Goal: Task Accomplishment & Management: Manage account settings

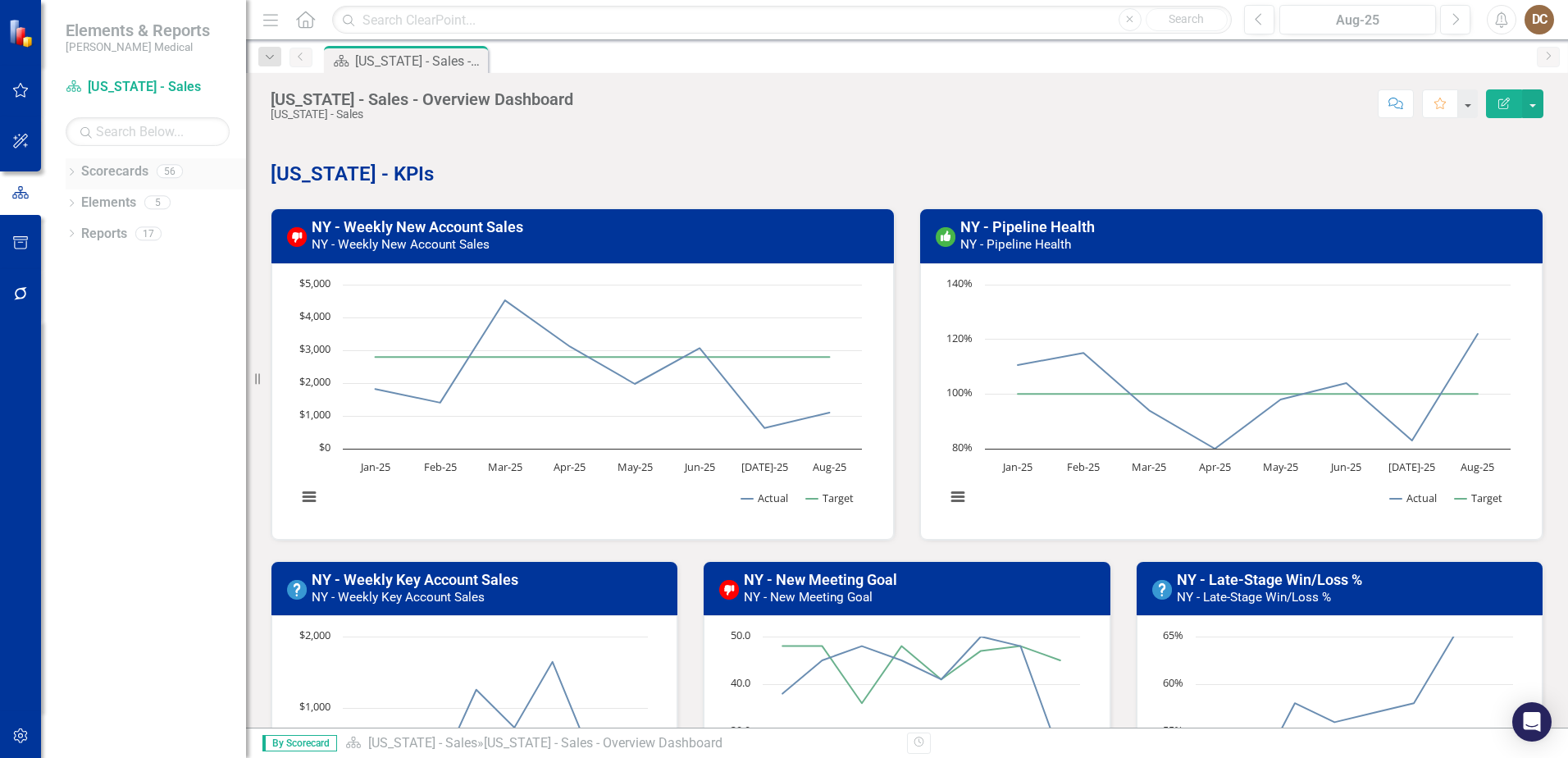
click at [71, 167] on div "Dropdown" at bounding box center [71, 173] width 11 height 14
click at [113, 419] on link "Sales" at bounding box center [168, 420] width 156 height 19
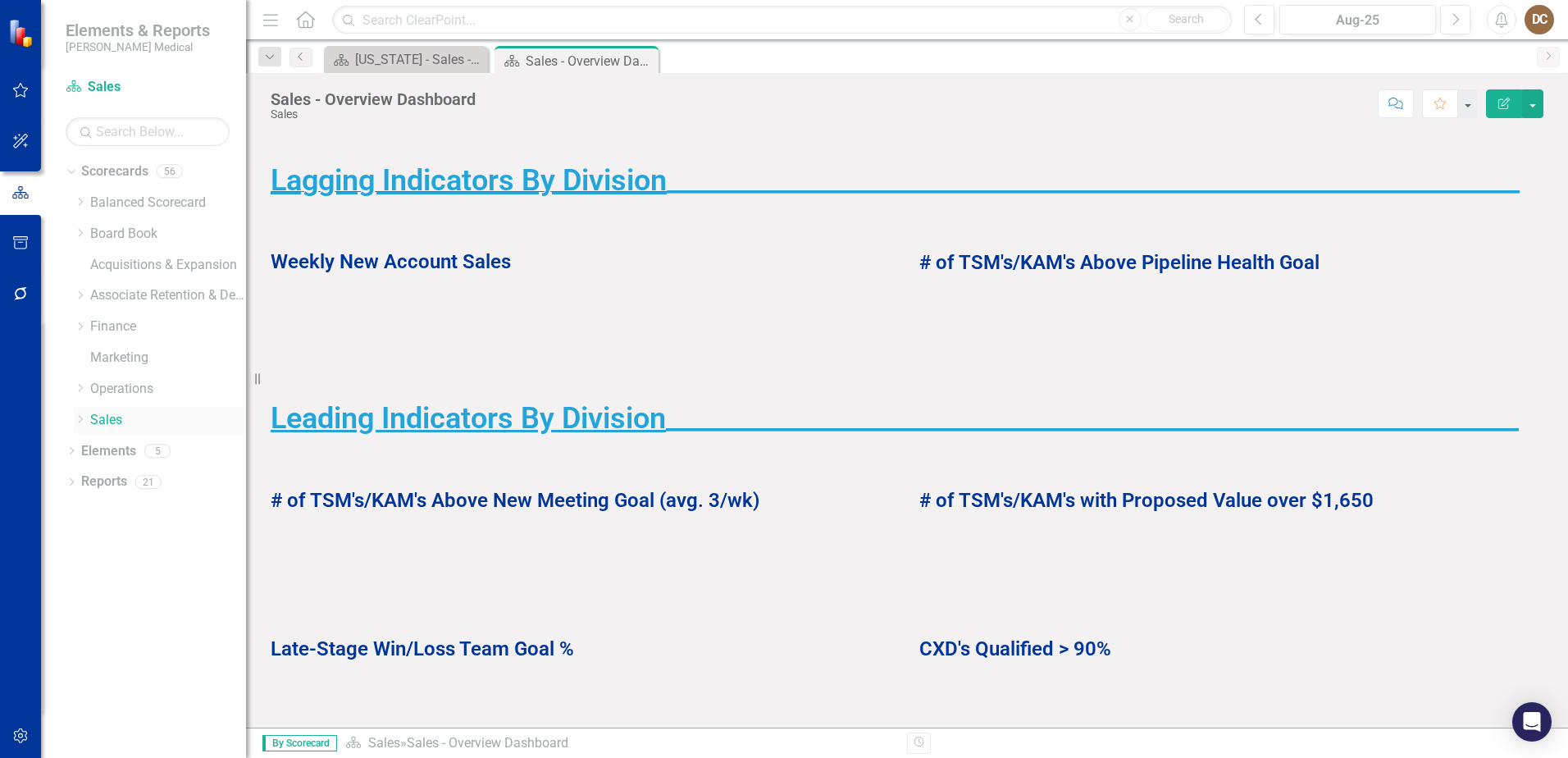
click at [83, 422] on icon "Dropdown" at bounding box center [80, 419] width 12 height 9
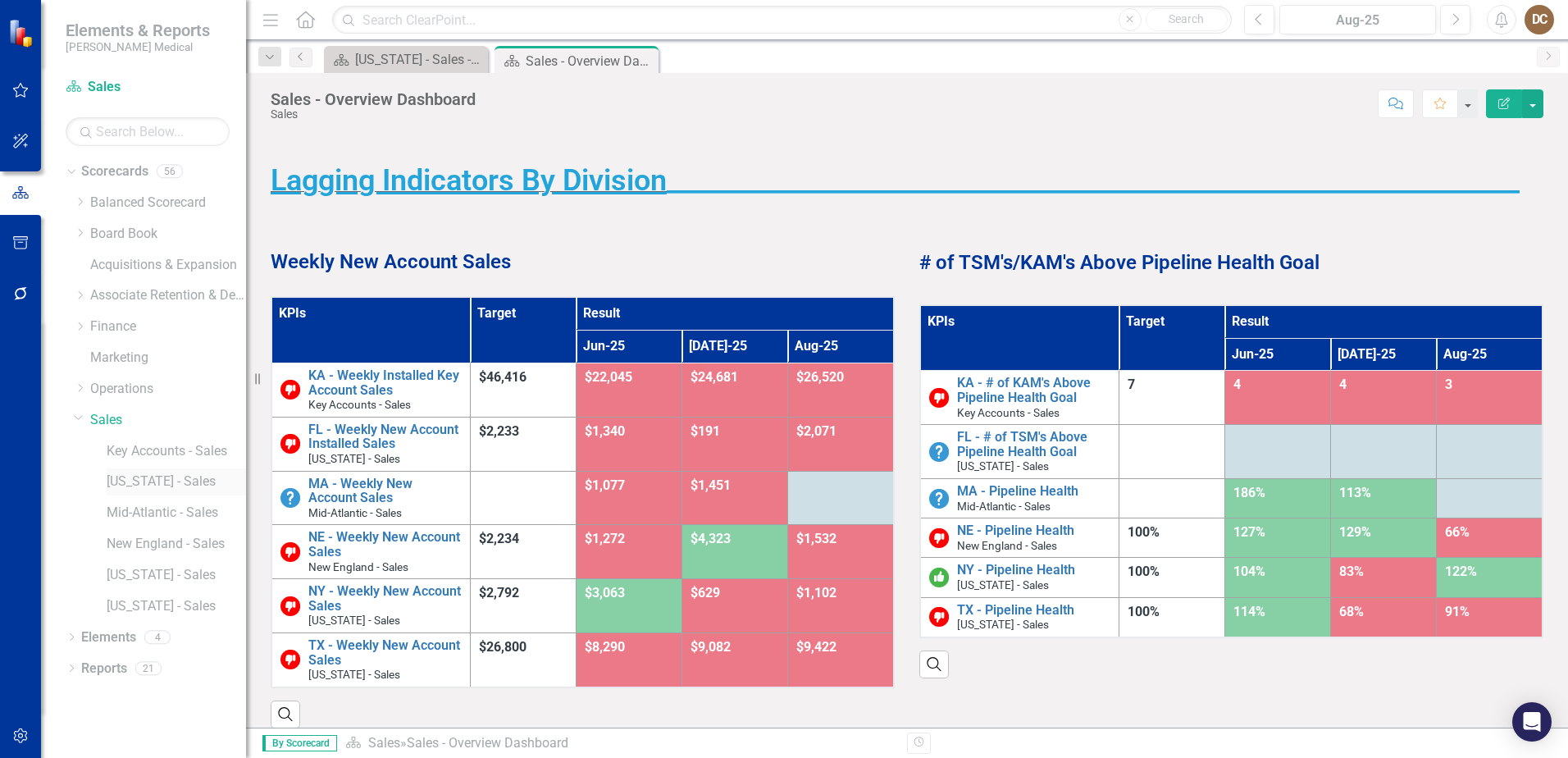
click at [135, 478] on link "[US_STATE] - Sales" at bounding box center [177, 482] width 139 height 19
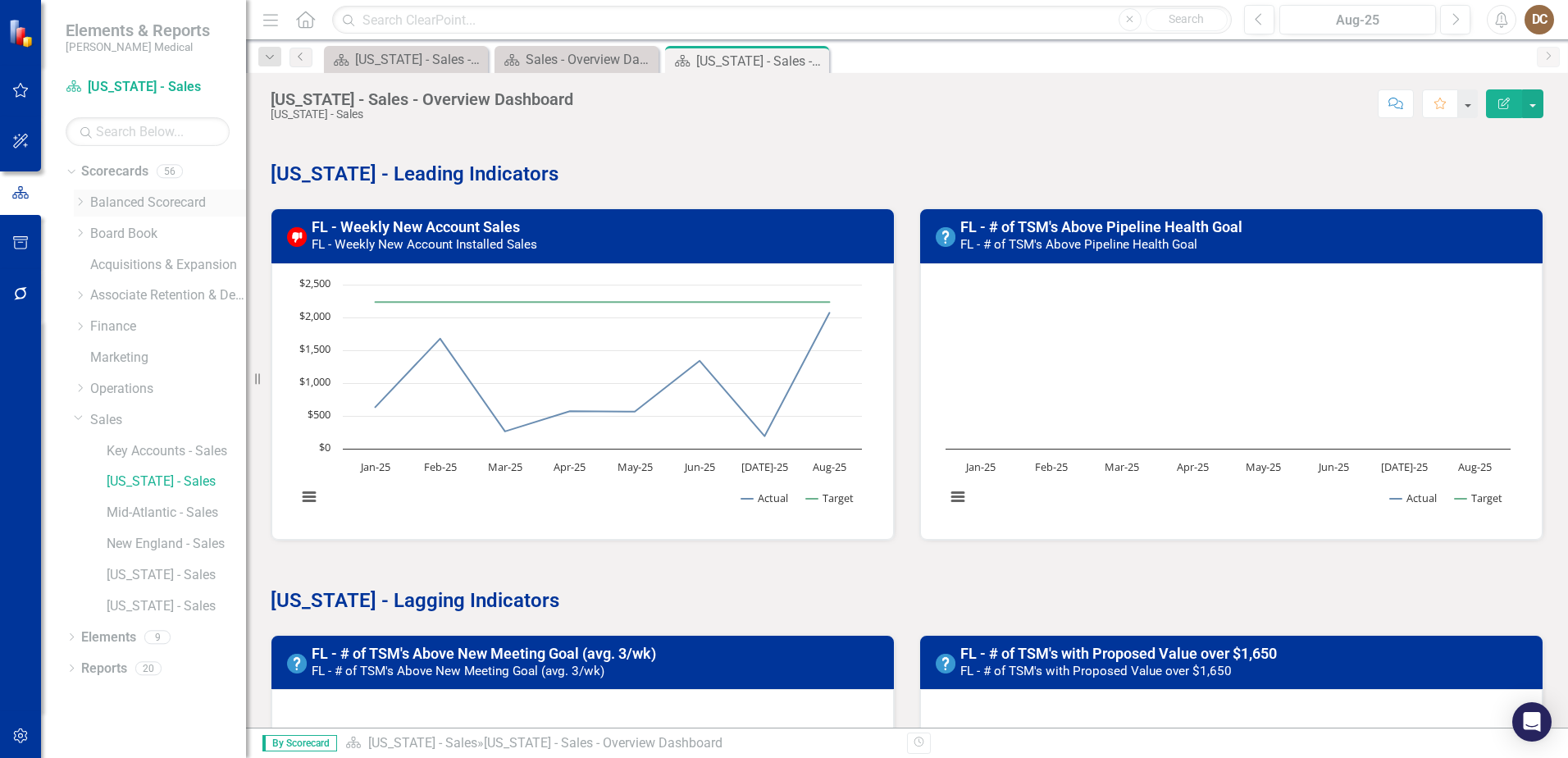
click at [124, 199] on link "Balanced Scorecard" at bounding box center [168, 203] width 156 height 19
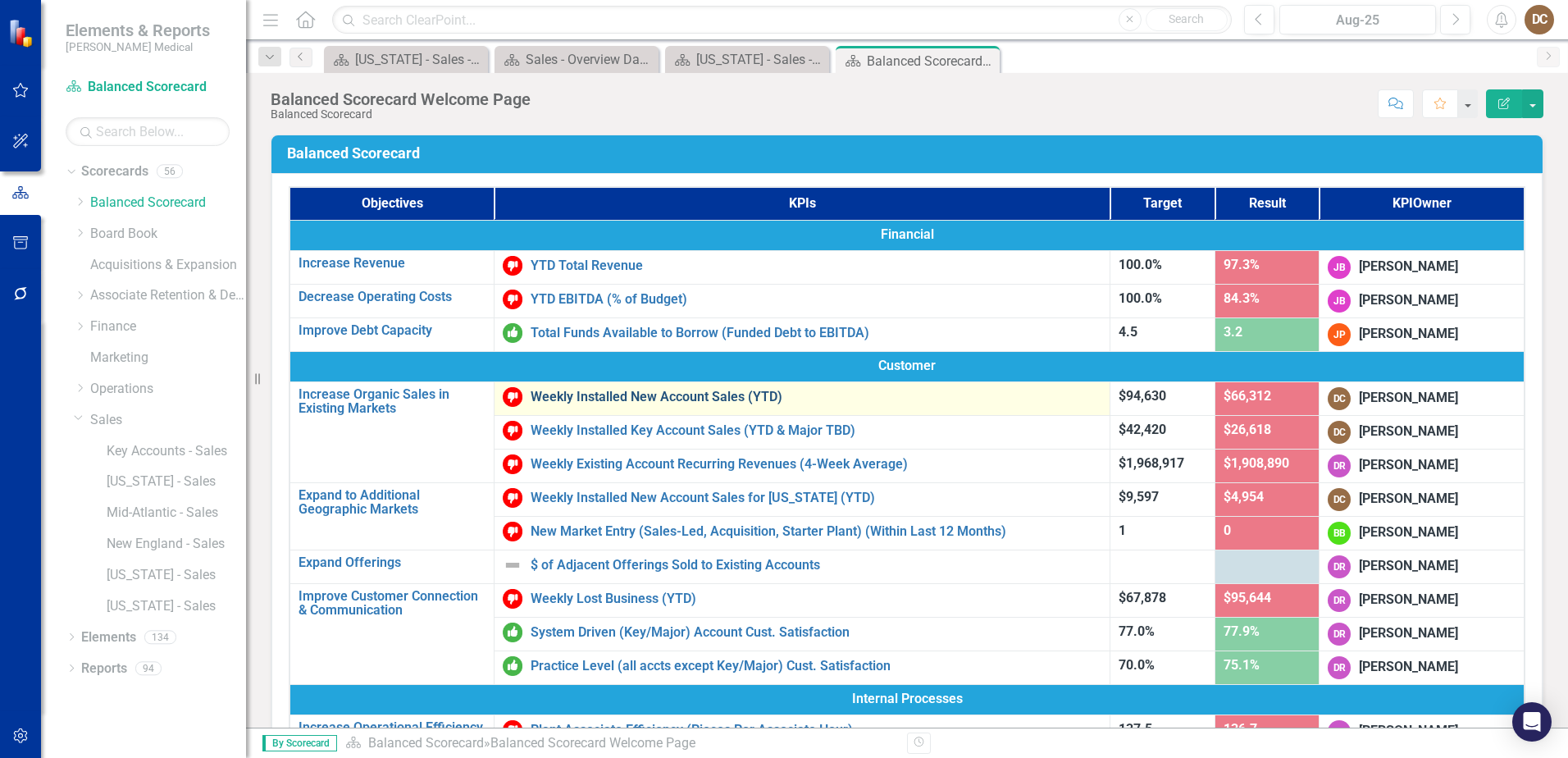
click at [725, 396] on link "Weekly Installed New Account Sales (YTD)" at bounding box center [816, 397] width 571 height 15
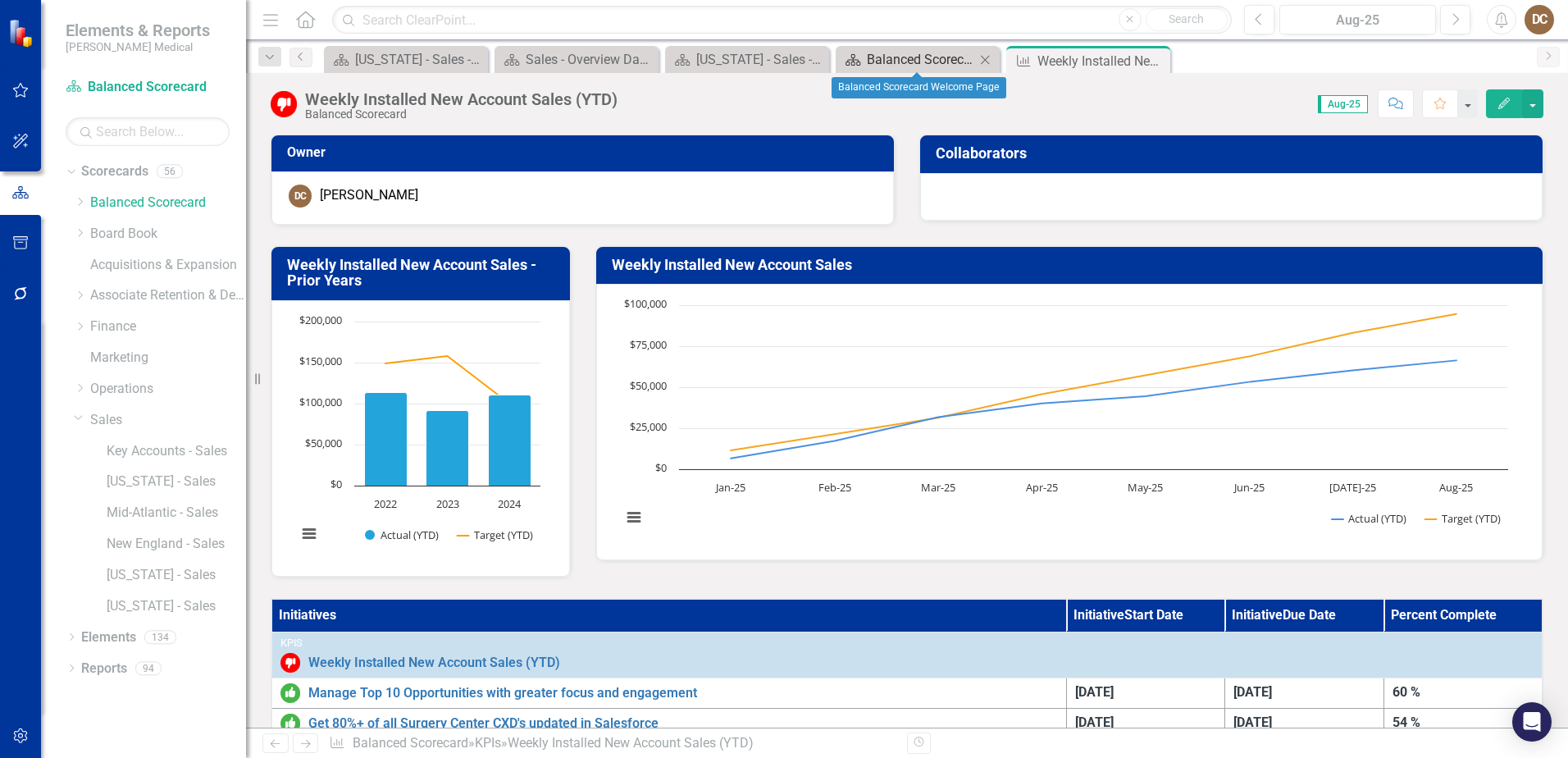
click at [892, 53] on div "Balanced Scorecard Welcome Page" at bounding box center [920, 59] width 108 height 21
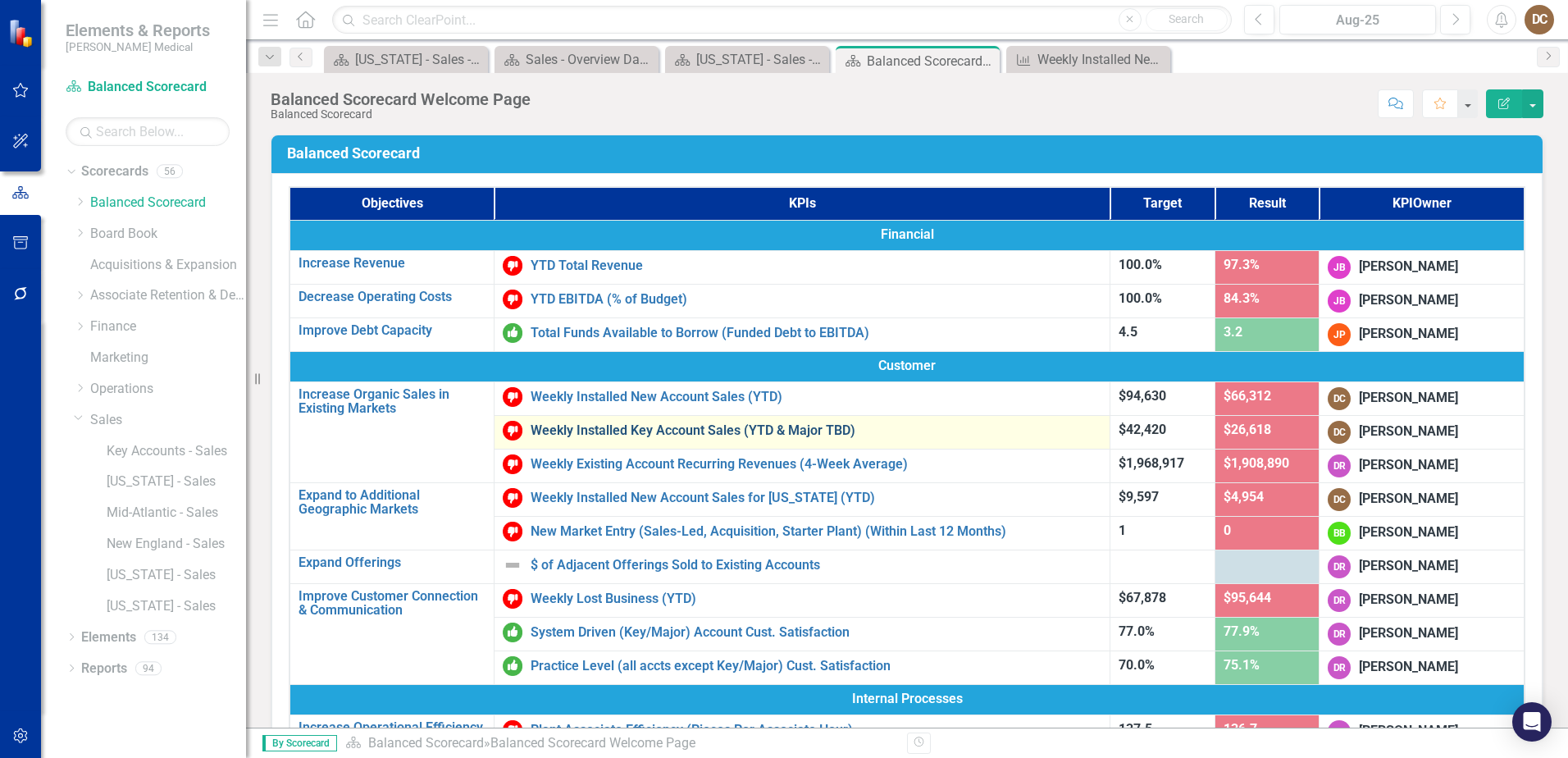
click at [651, 428] on link "Weekly Installed Key Account Sales (YTD & Major TBD)" at bounding box center [816, 431] width 571 height 15
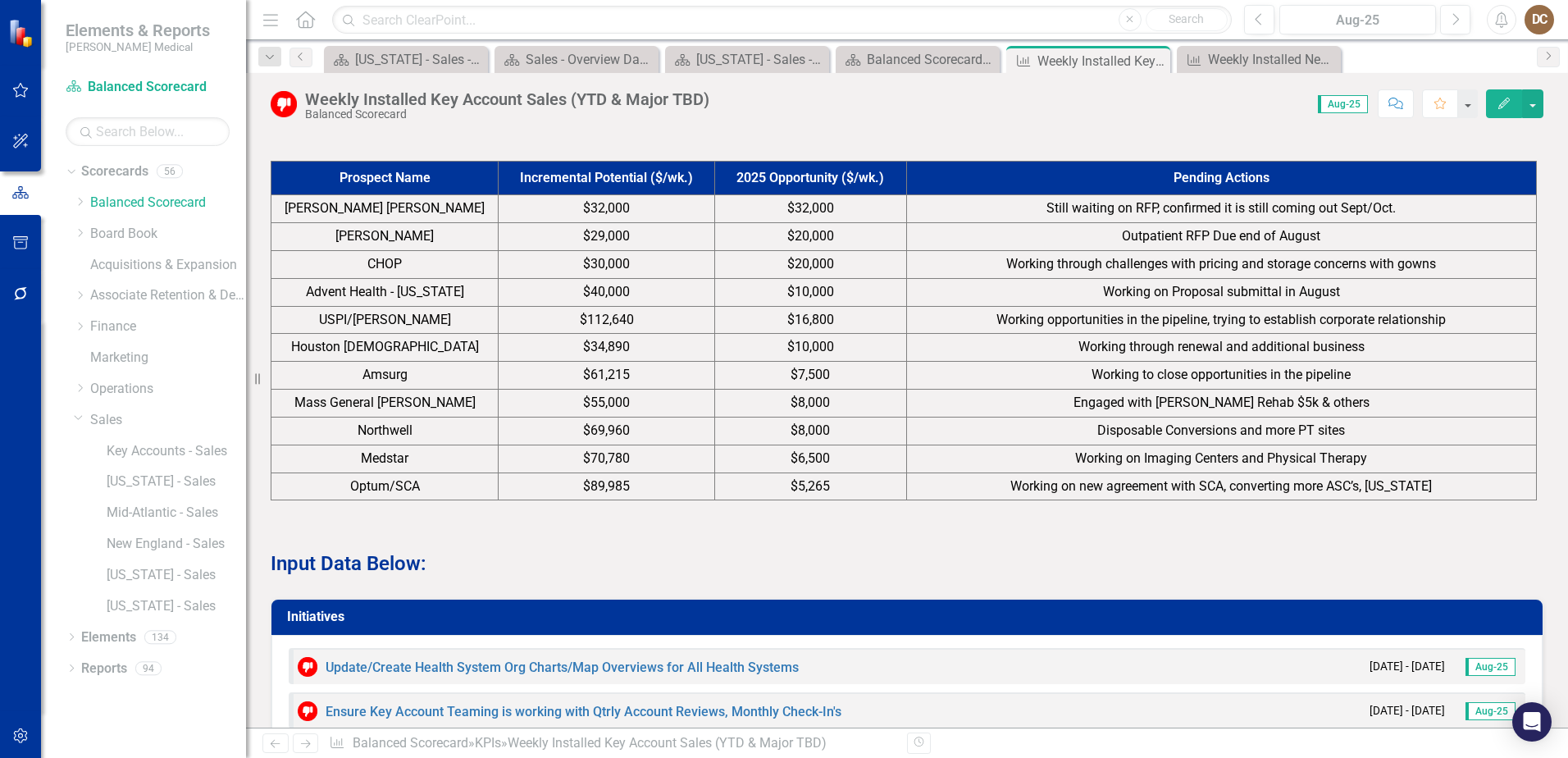
scroll to position [1312, 0]
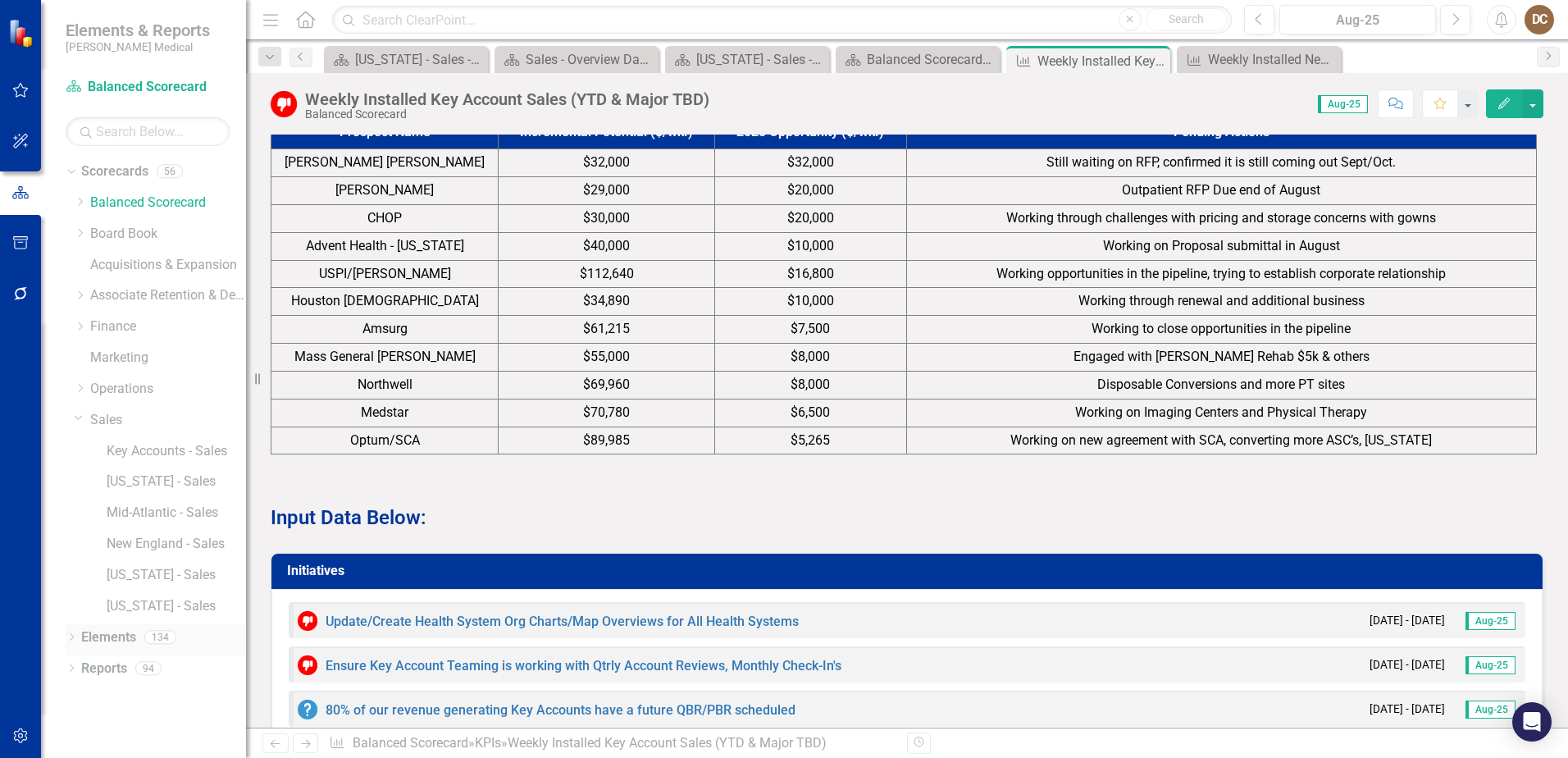
click at [79, 640] on div "Dropdown Elements 134" at bounding box center [156, 640] width 180 height 31
click at [74, 632] on div "Dropdown" at bounding box center [71, 639] width 11 height 14
click at [136, 648] on link "Objective Objectives" at bounding box center [131, 647] width 84 height 19
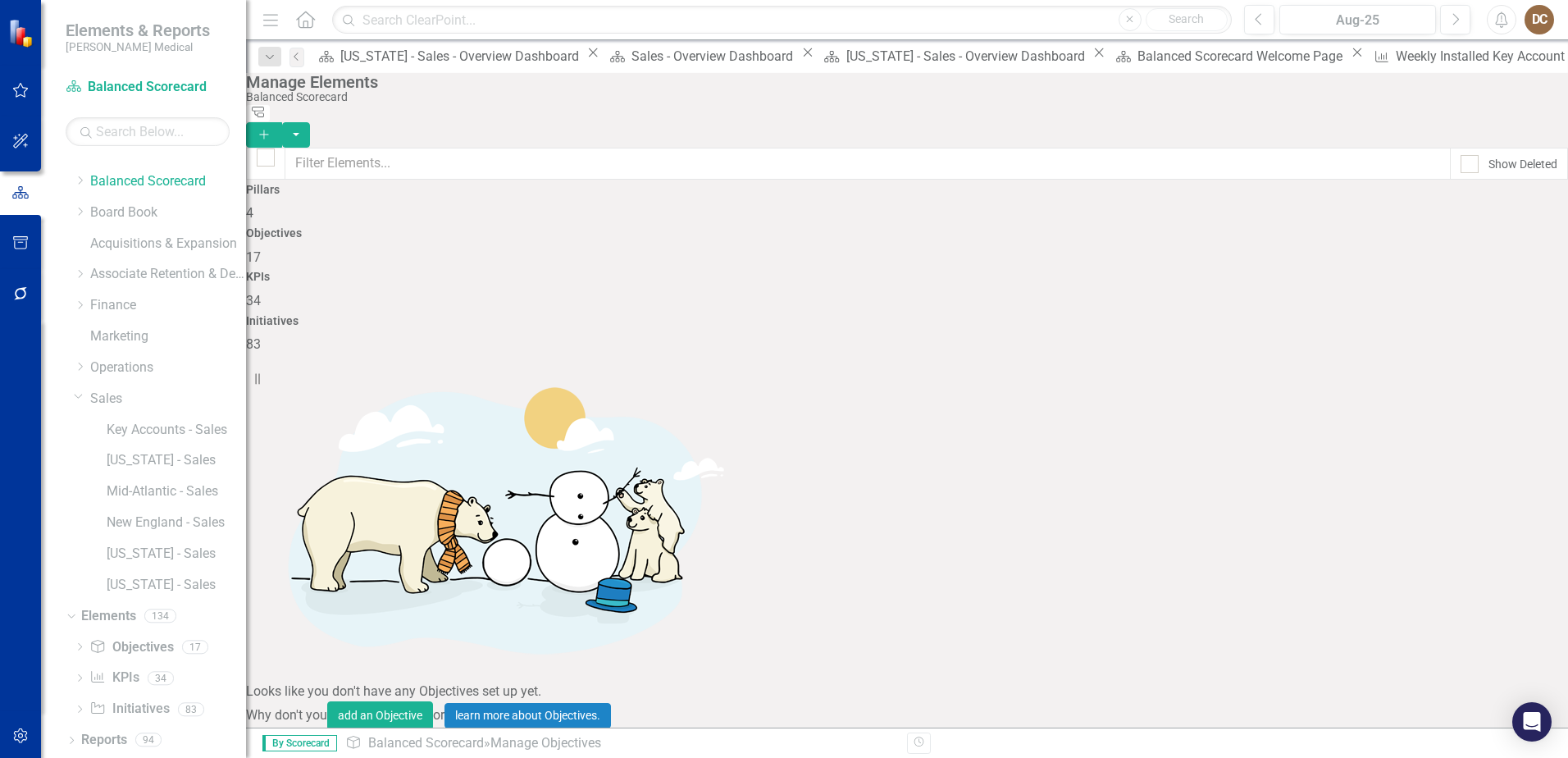
click at [820, 249] on div "Objectives 17" at bounding box center [907, 247] width 1322 height 39
click at [1458, 23] on button "Next" at bounding box center [1454, 19] width 30 height 29
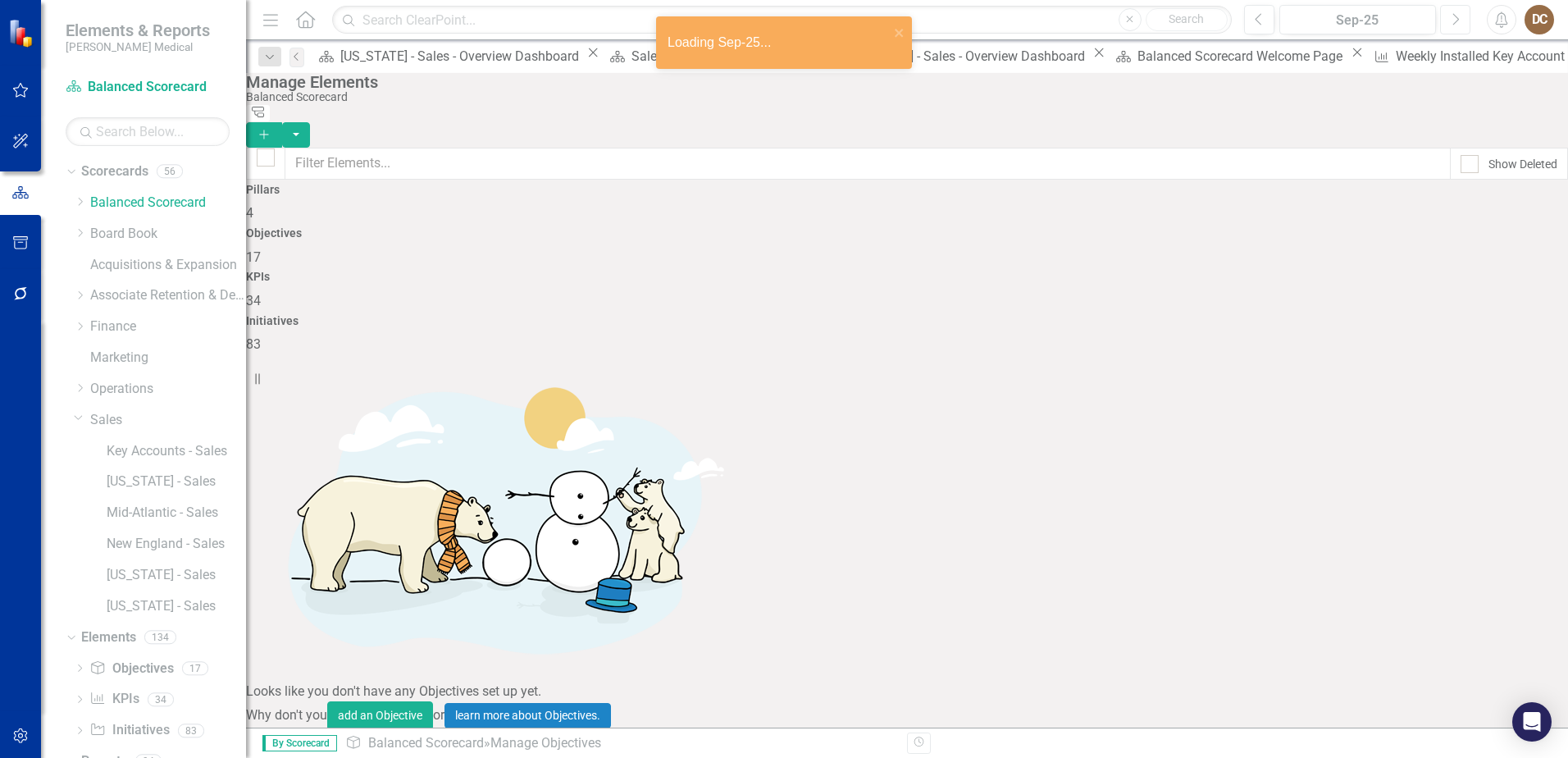
checkbox input "false"
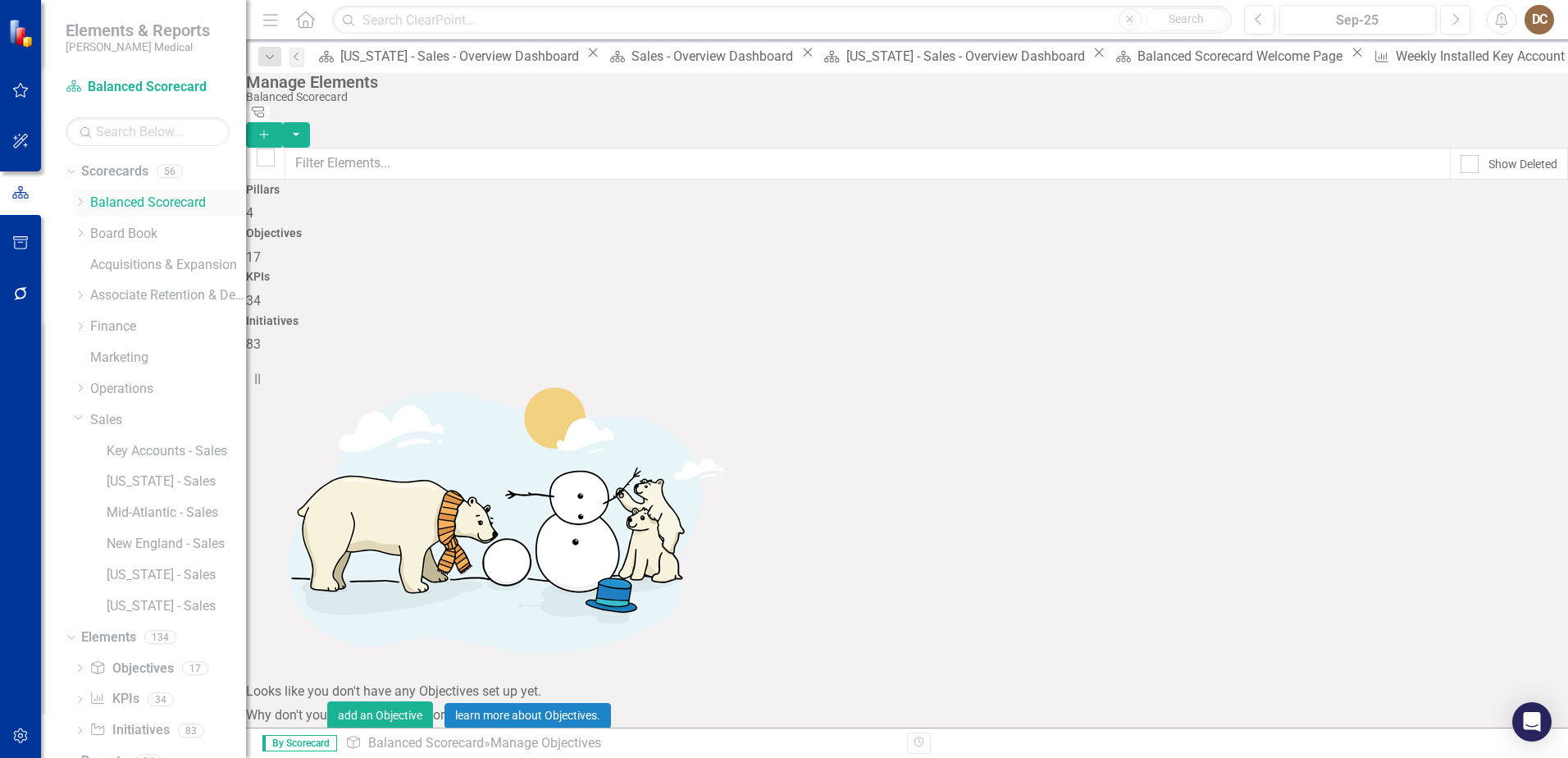
click at [83, 196] on div "Dropdown" at bounding box center [80, 203] width 12 height 14
click at [104, 449] on link "Sales" at bounding box center [168, 452] width 156 height 19
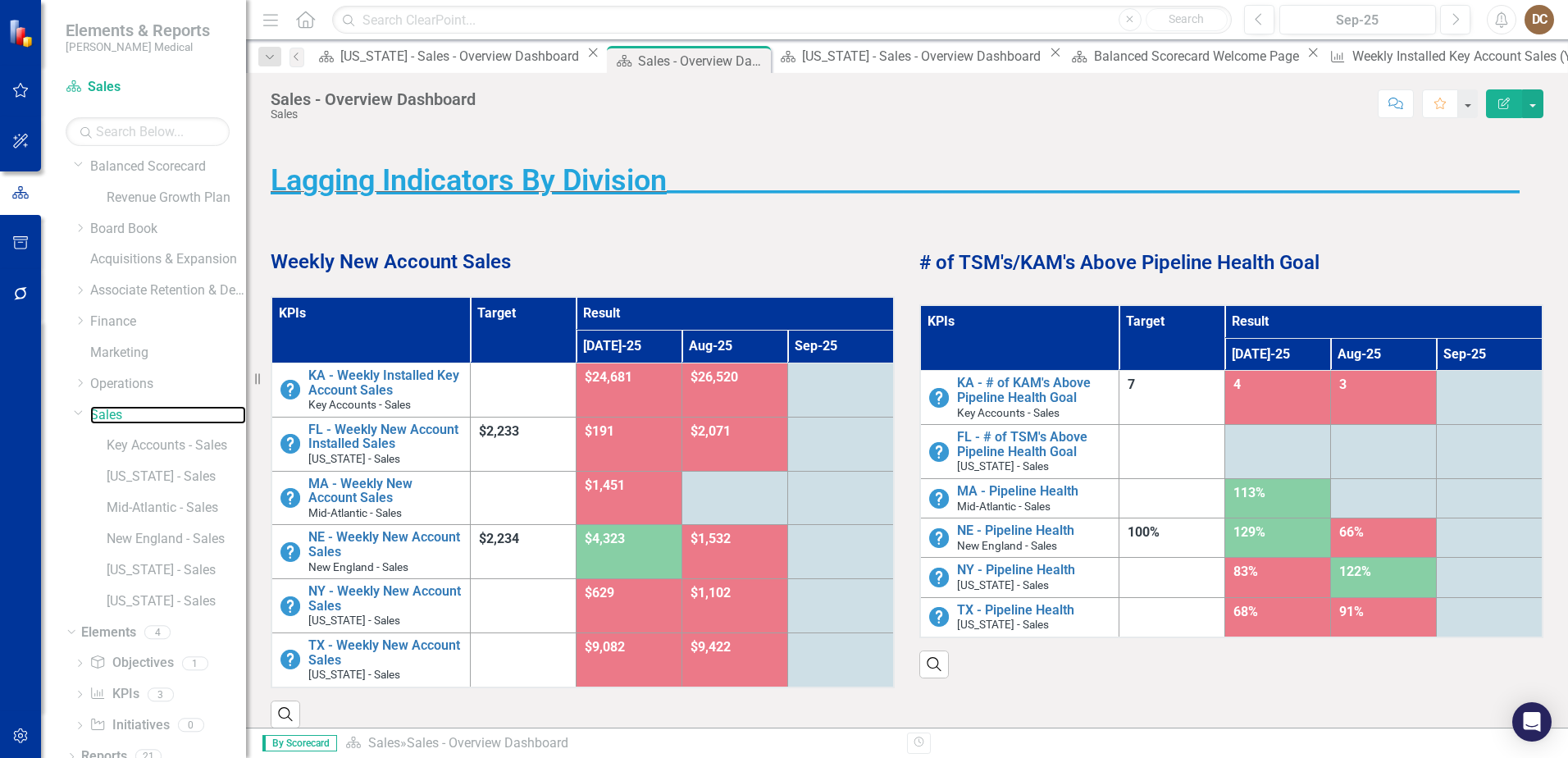
scroll to position [53, 0]
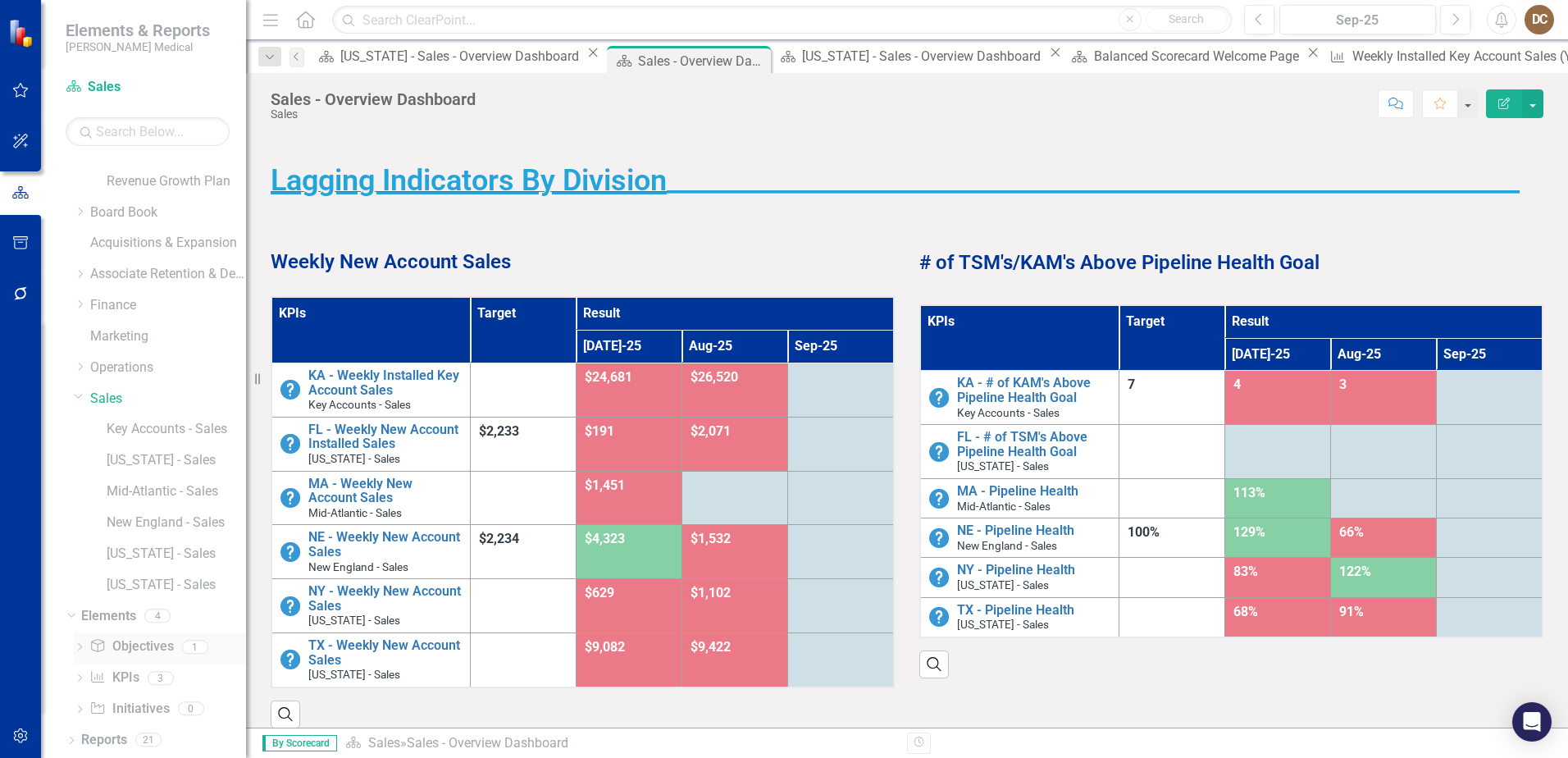
click at [128, 642] on link "Objective Objectives" at bounding box center [131, 647] width 84 height 19
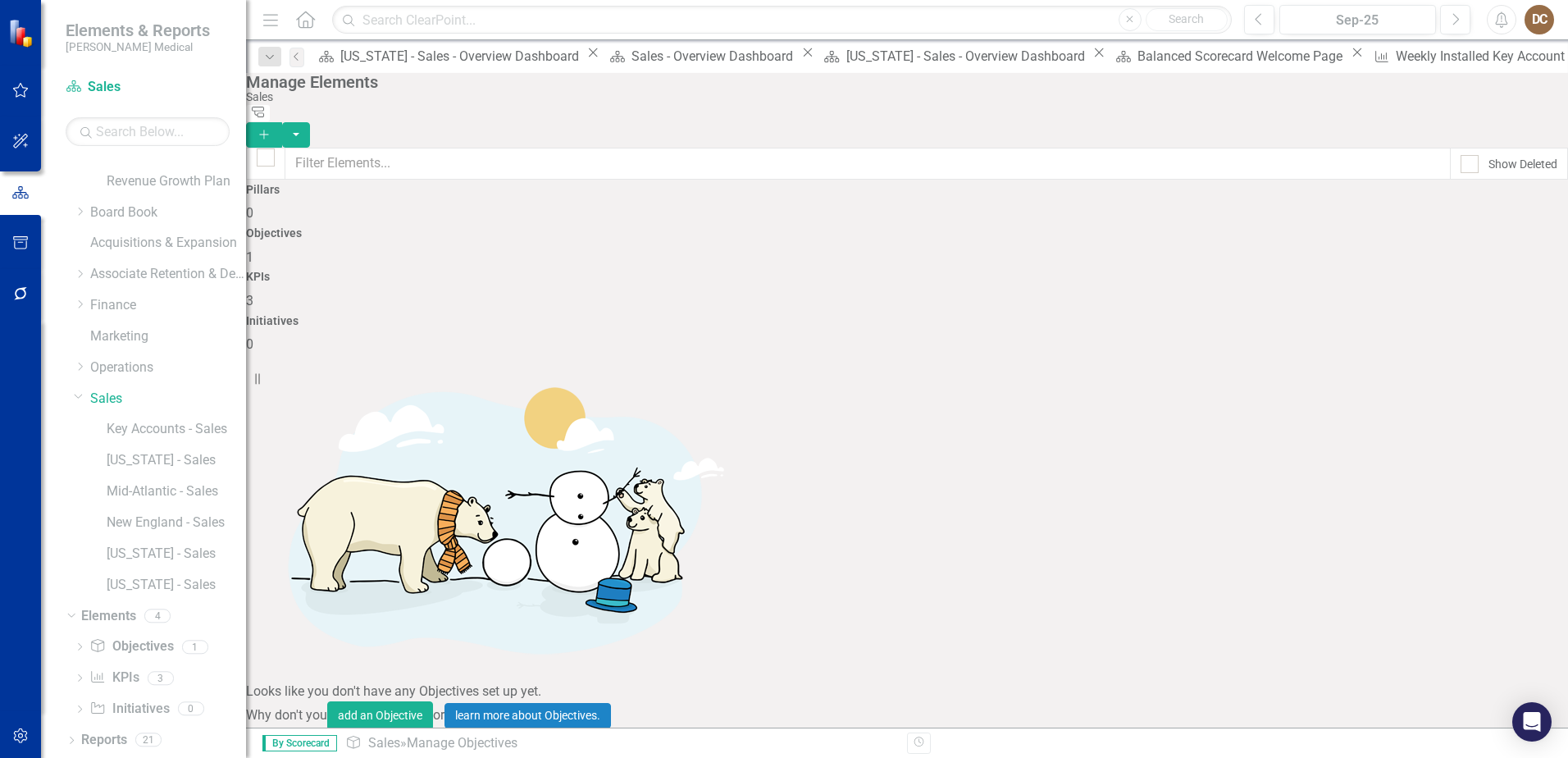
click at [364, 750] on link "Top 10 Targets" at bounding box center [319, 758] width 88 height 16
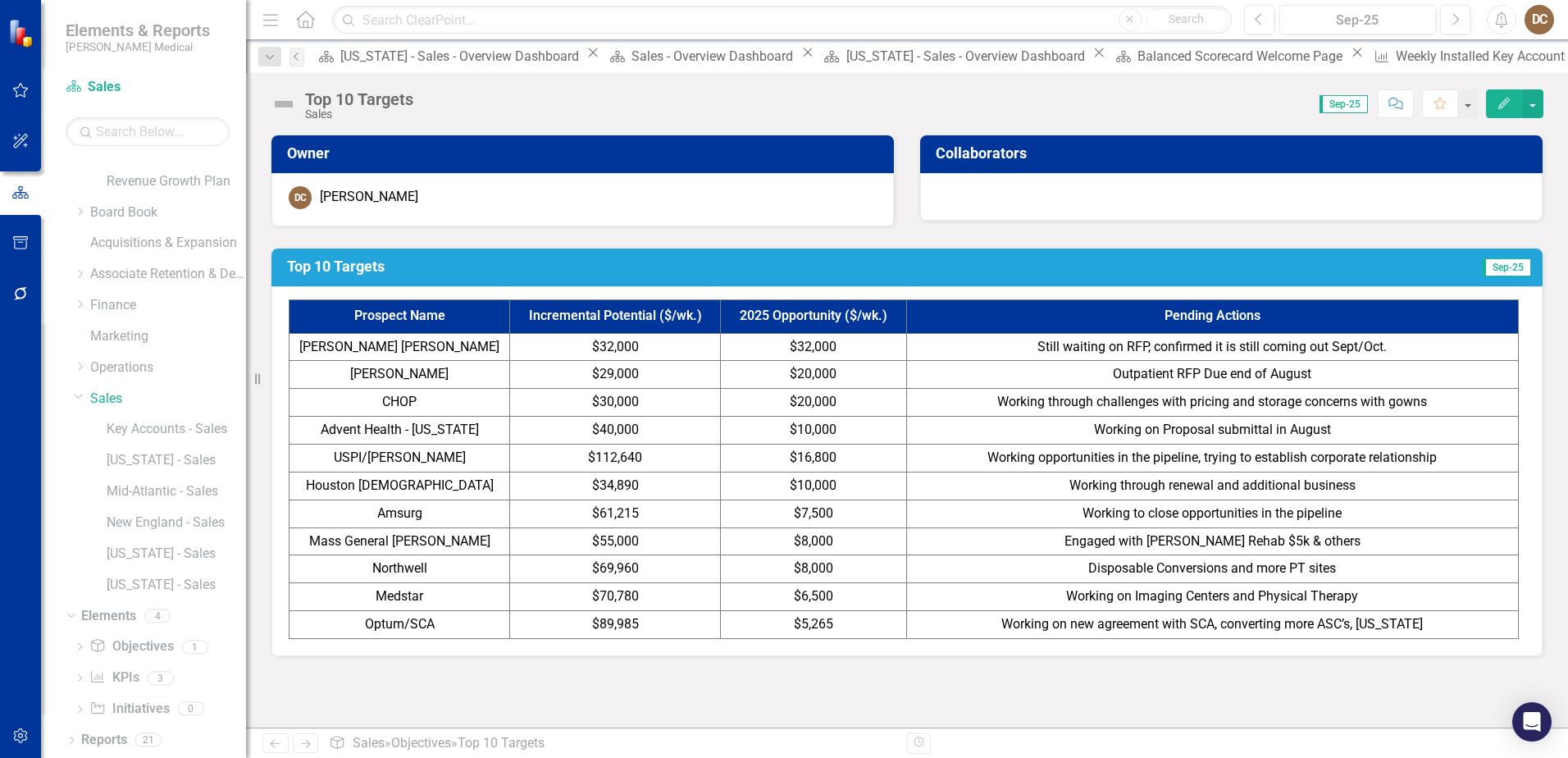
click at [1323, 348] on span "Still waiting on RFP, confirmed it is still coming out Sept/Oct." at bounding box center [1212, 347] width 349 height 16
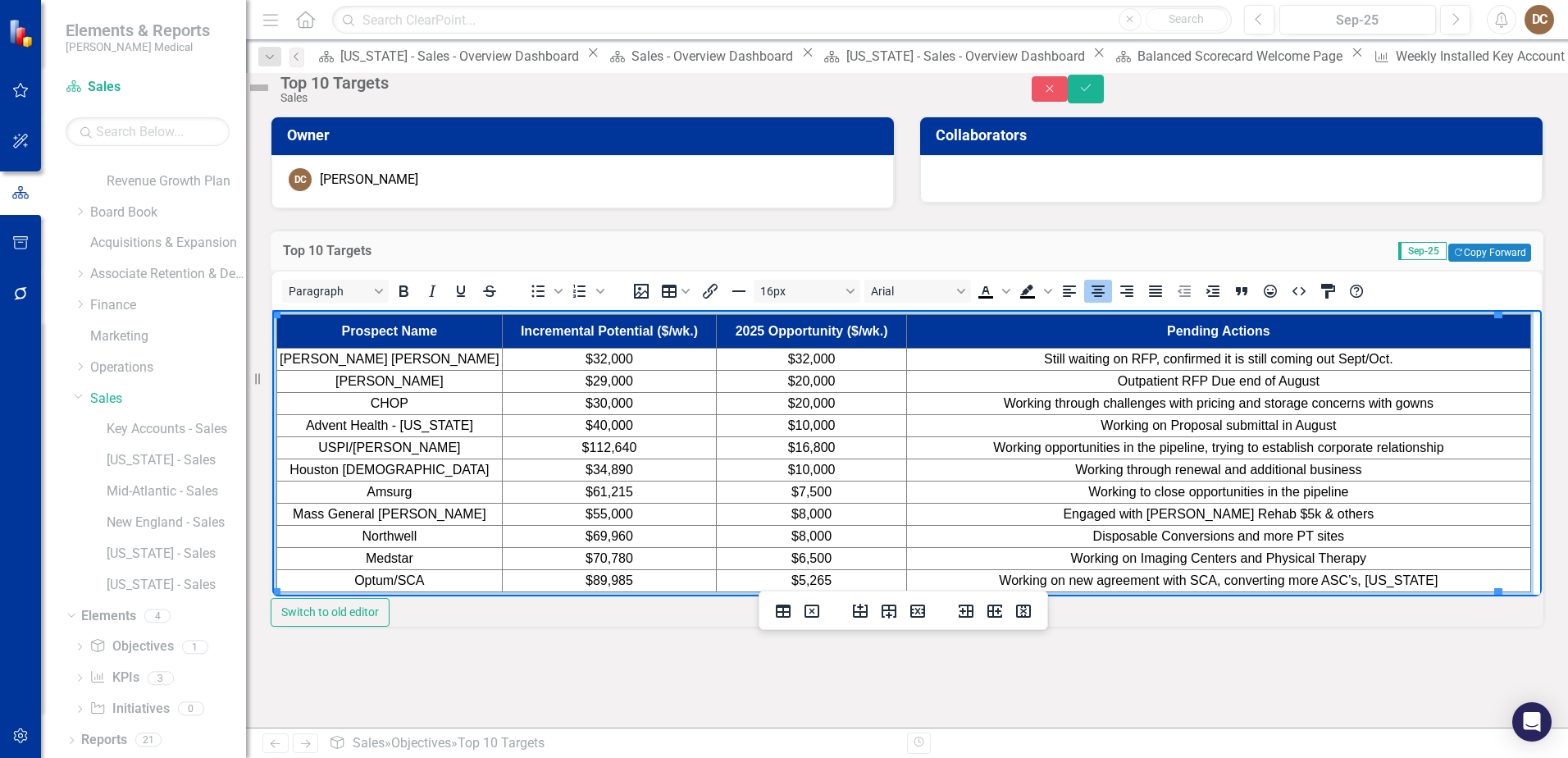
click at [1393, 357] on td "Still waiting on RFP, confirmed it is still coming out Sept/Oct." at bounding box center [1218, 359] width 624 height 23
drag, startPoint x: 1393, startPoint y: 357, endPoint x: 1225, endPoint y: 350, distance: 168.1
click at [1014, 358] on td "Still waiting on RFP, confirmed it is still coming out Sept/Oct." at bounding box center [1218, 359] width 624 height 23
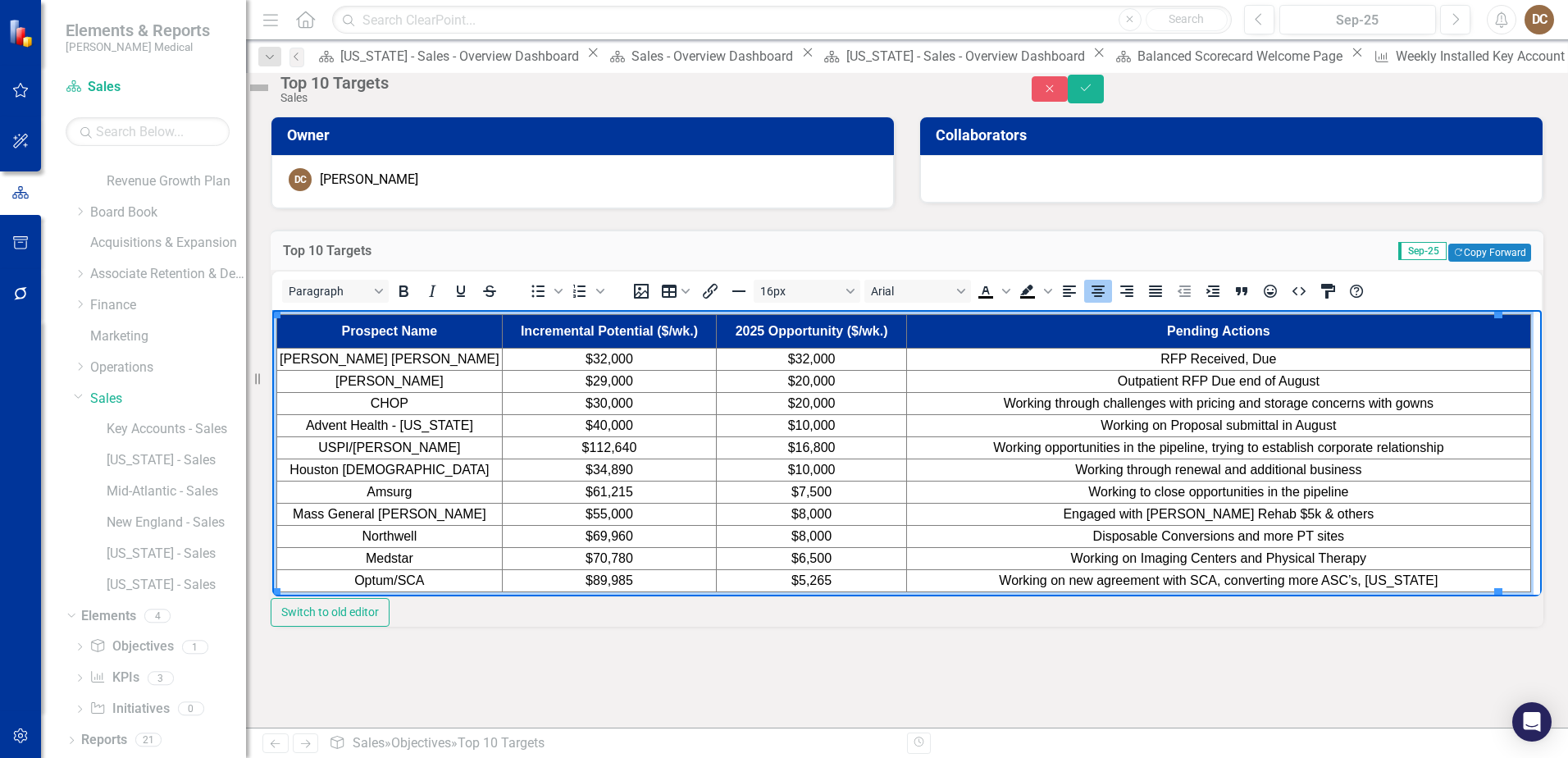
click at [1273, 360] on td "RFP Received, Due" at bounding box center [1218, 359] width 624 height 23
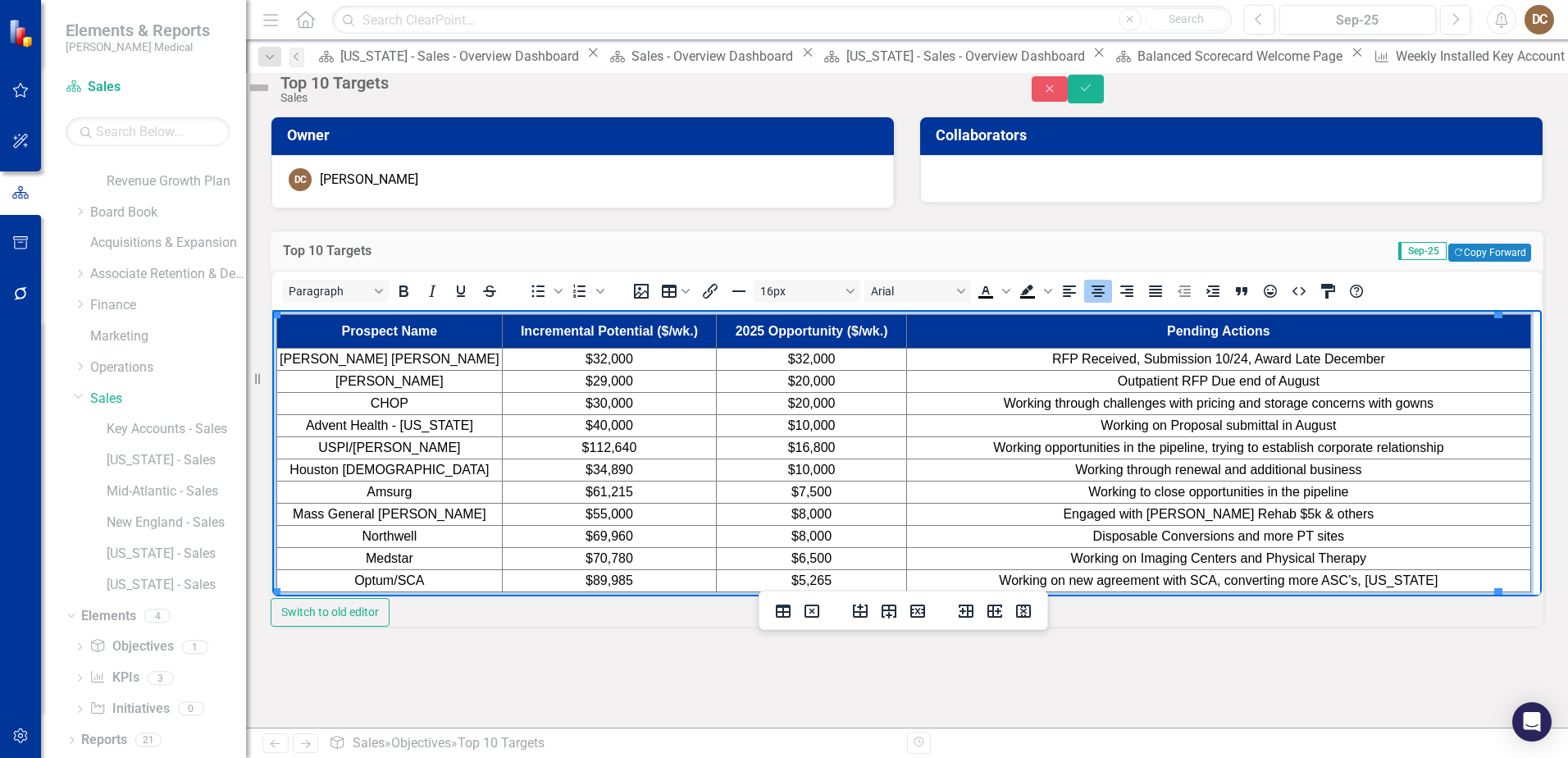
click at [1307, 379] on td "Outpatient RFP Due end of August" at bounding box center [1218, 381] width 624 height 23
drag, startPoint x: 1307, startPoint y: 379, endPoint x: 1093, endPoint y: 379, distance: 214.0
click at [1093, 379] on td "Outpatient RFP Due end of August" at bounding box center [1218, 381] width 624 height 23
drag, startPoint x: 430, startPoint y: 401, endPoint x: 354, endPoint y: 410, distance: 76.5
click at [354, 410] on td "CHOP" at bounding box center [390, 403] width 225 height 23
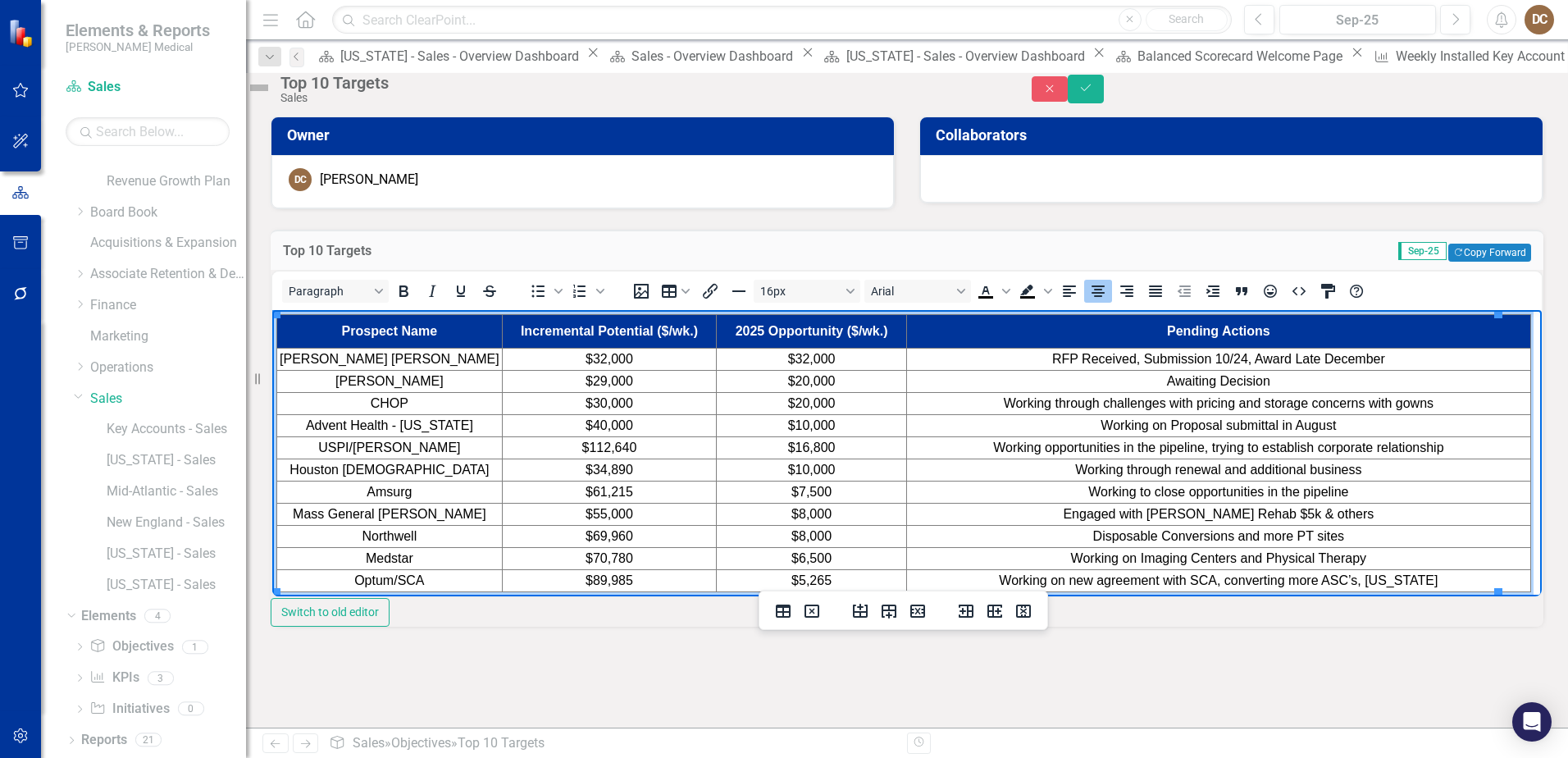
click at [1457, 400] on td "Working through challenges with pricing and storage concerns with gowns" at bounding box center [1218, 403] width 624 height 23
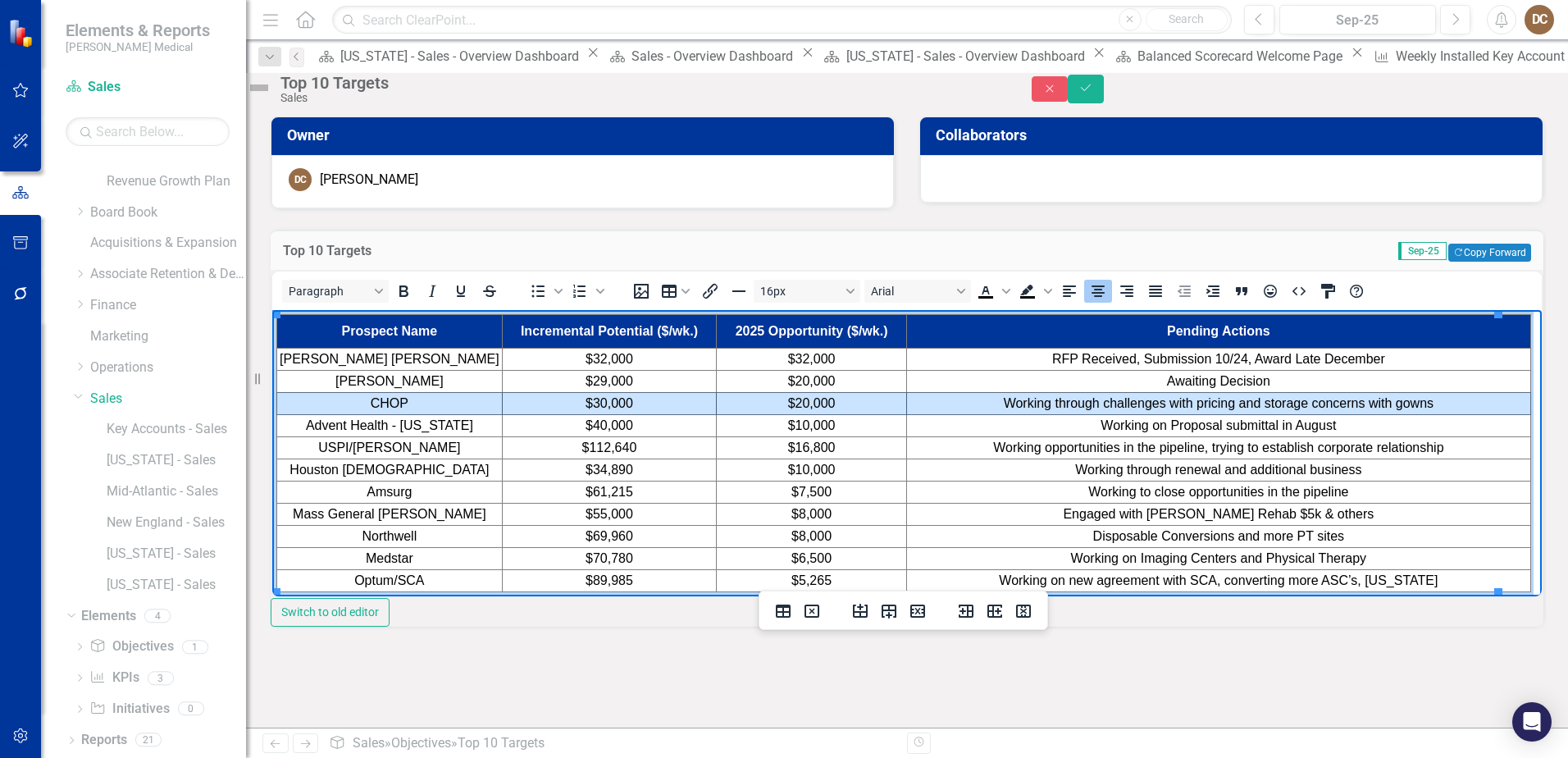
drag, startPoint x: 1457, startPoint y: 400, endPoint x: 428, endPoint y: 409, distance: 1029.0
click at [428, 409] on tr "CHOP $30,000 $20,000 Working through challenges with pricing and storage concer…" at bounding box center [903, 403] width 1253 height 23
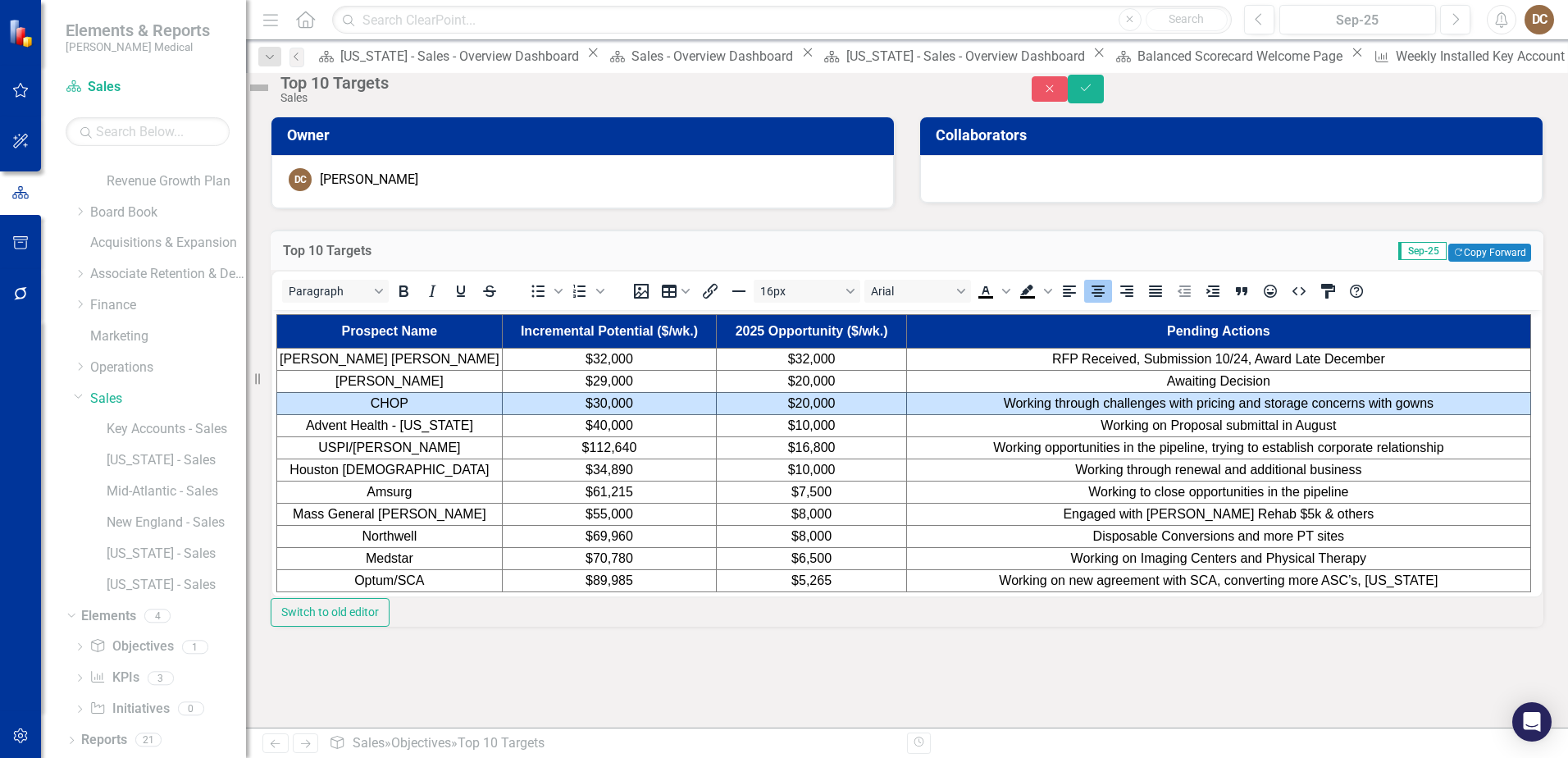
drag, startPoint x: 462, startPoint y: 405, endPoint x: 1081, endPoint y: 937, distance: 816.2
drag, startPoint x: 576, startPoint y: 96, endPoint x: 922, endPoint y: 262, distance: 383.8
click at [921, 263] on td "Sep-25 Copy Forward Copy Forward" at bounding box center [1156, 253] width 749 height 22
click at [765, 405] on td "$20,000" at bounding box center [811, 403] width 191 height 23
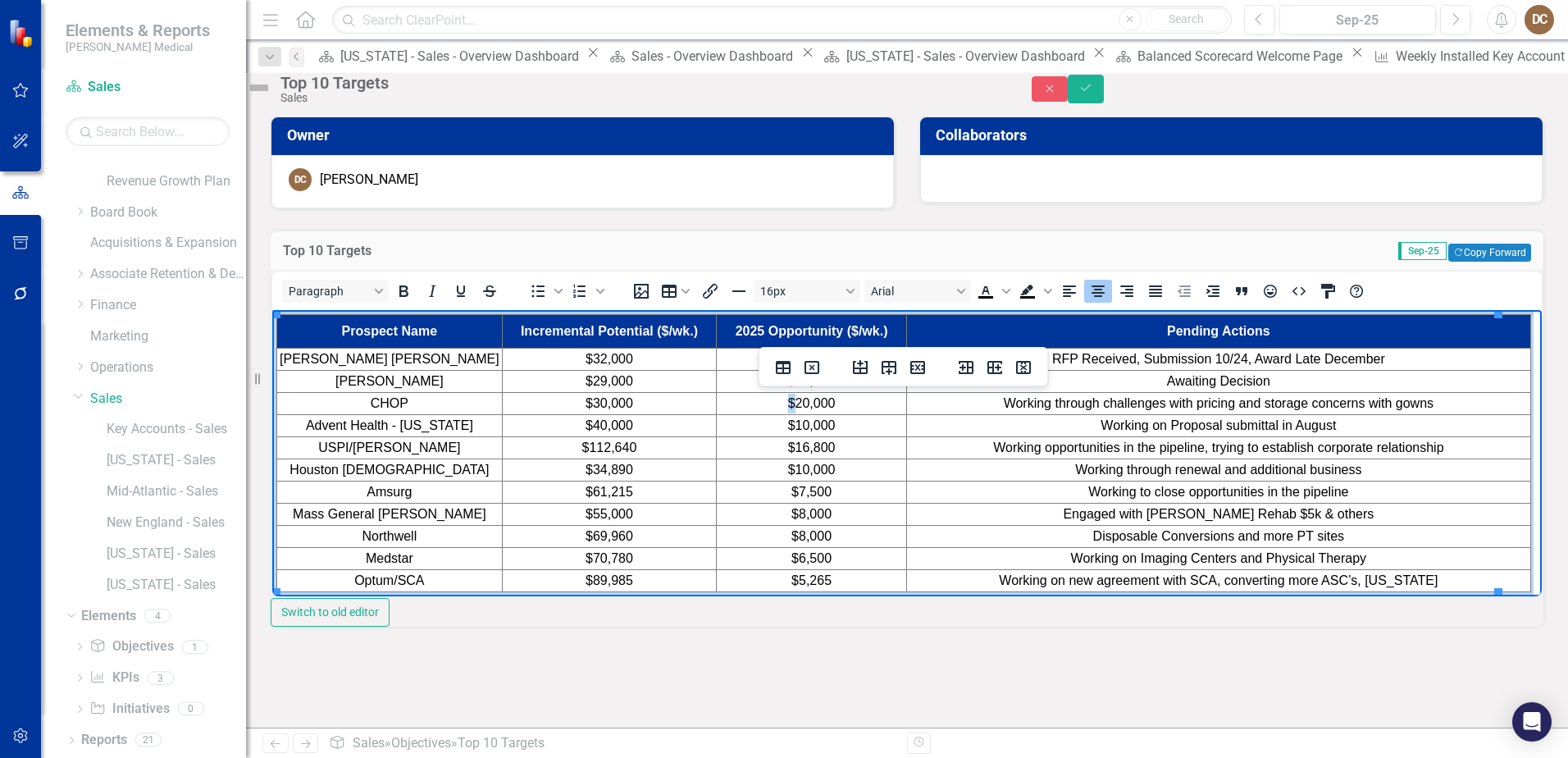
click at [765, 405] on td "$20,000" at bounding box center [811, 403] width 191 height 23
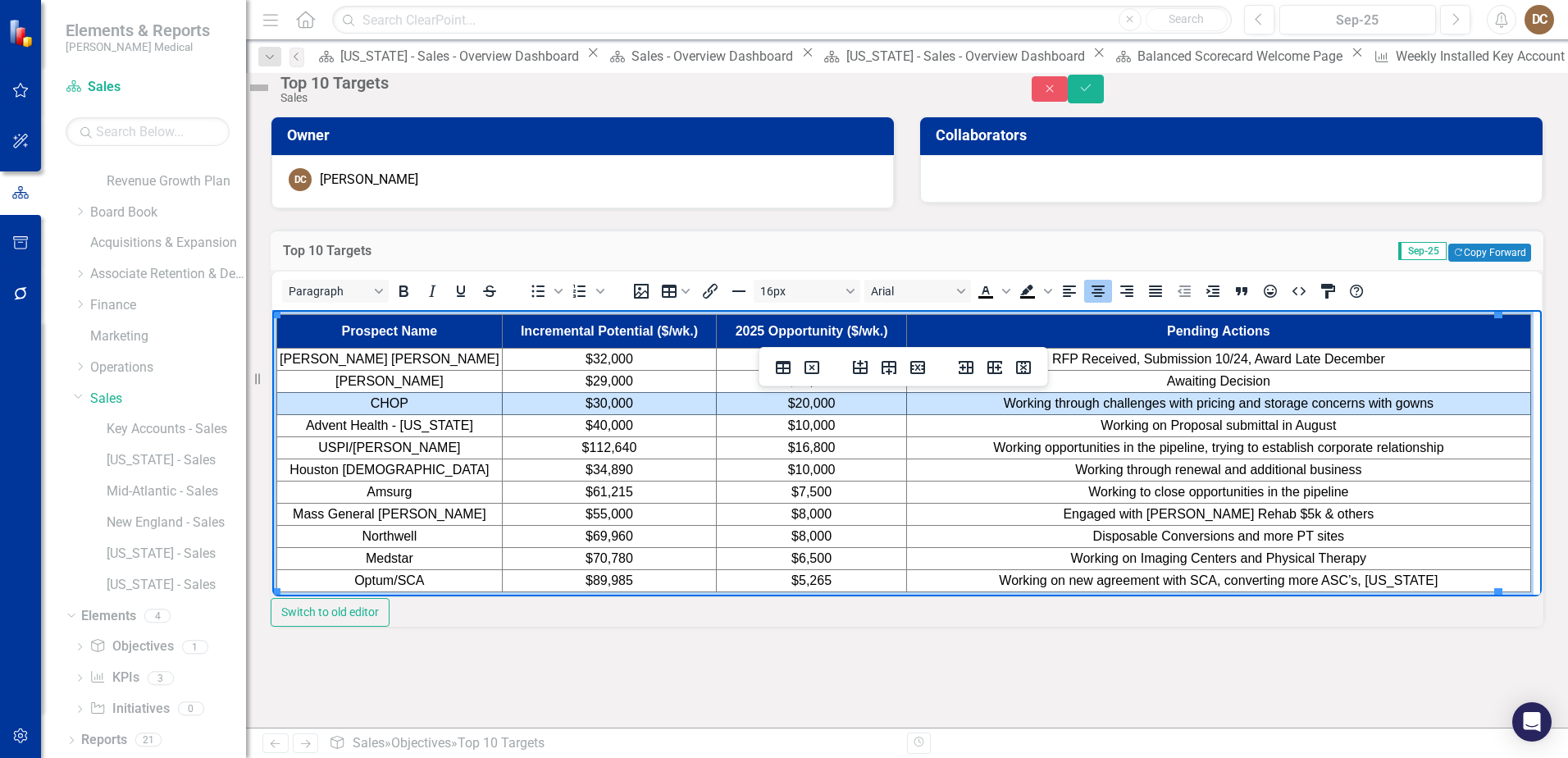
drag, startPoint x: 1465, startPoint y: 403, endPoint x: 414, endPoint y: 405, distance: 1051.0
click at [414, 405] on tr "CHOP $30,000 $20,000 Working through challenges with pricing and storage concer…" at bounding box center [903, 403] width 1253 height 23
click at [922, 368] on icon "Delete row" at bounding box center [917, 367] width 15 height 13
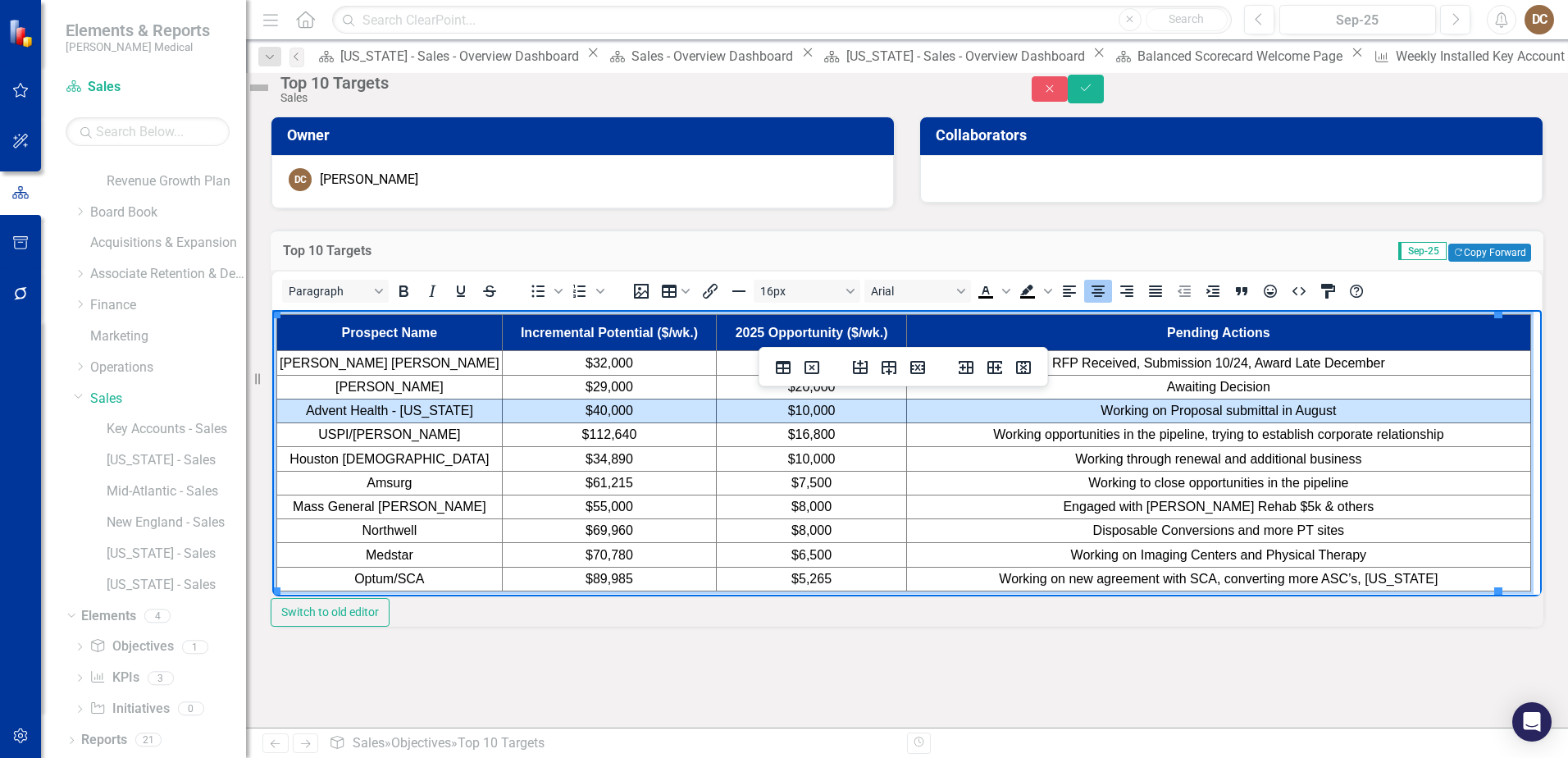
drag, startPoint x: 1381, startPoint y: 406, endPoint x: 437, endPoint y: 417, distance: 944.1
click at [437, 417] on tr "Advent Health - [US_STATE] $40,000 $10,000 Working on Proposal submittal in Aug…" at bounding box center [903, 410] width 1253 height 23
click at [964, 364] on icon "Insert column before" at bounding box center [965, 367] width 20 height 20
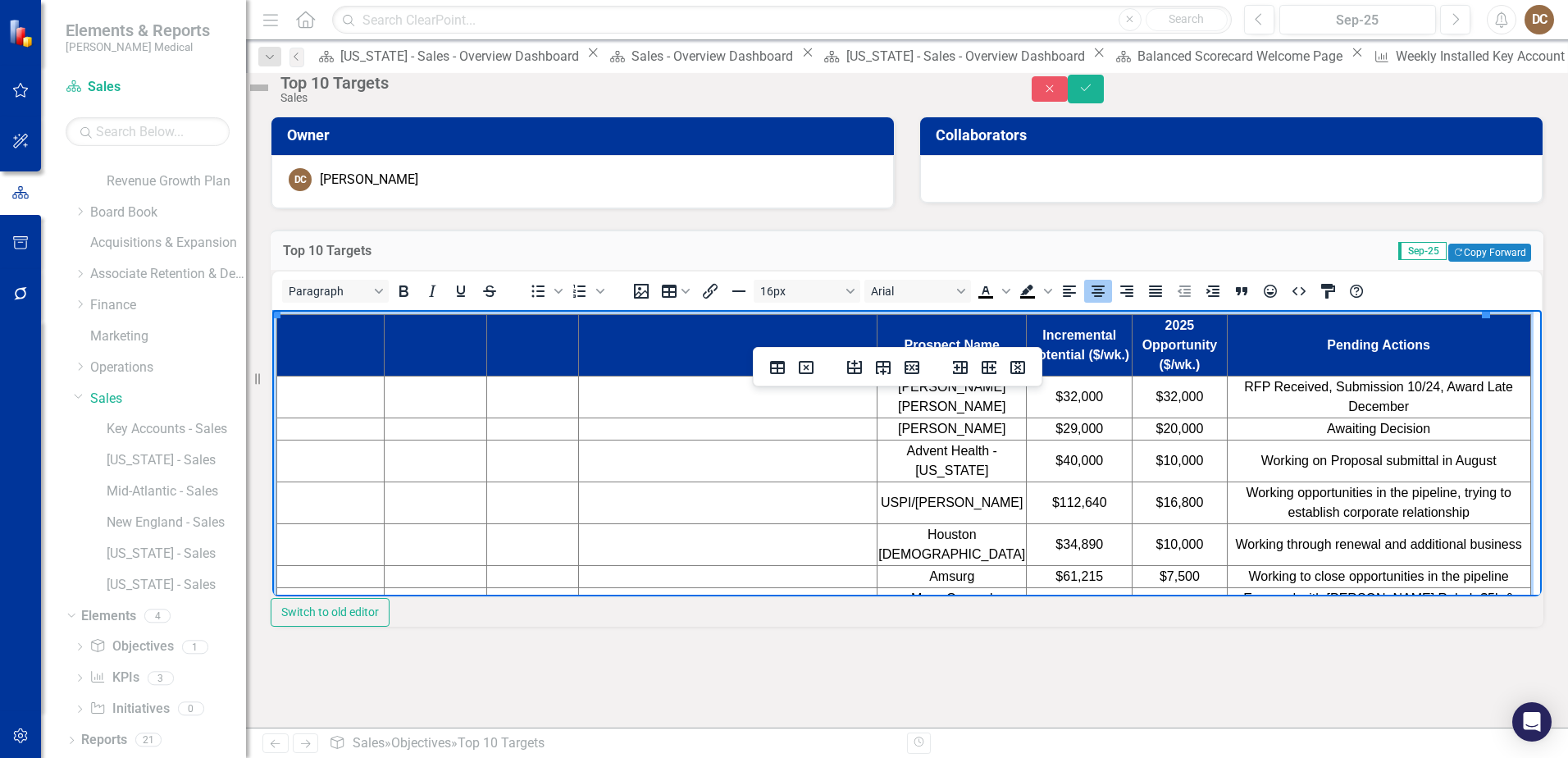
click at [851, 263] on td "Sep-25 Copy Forward Copy Forward" at bounding box center [1156, 253] width 749 height 22
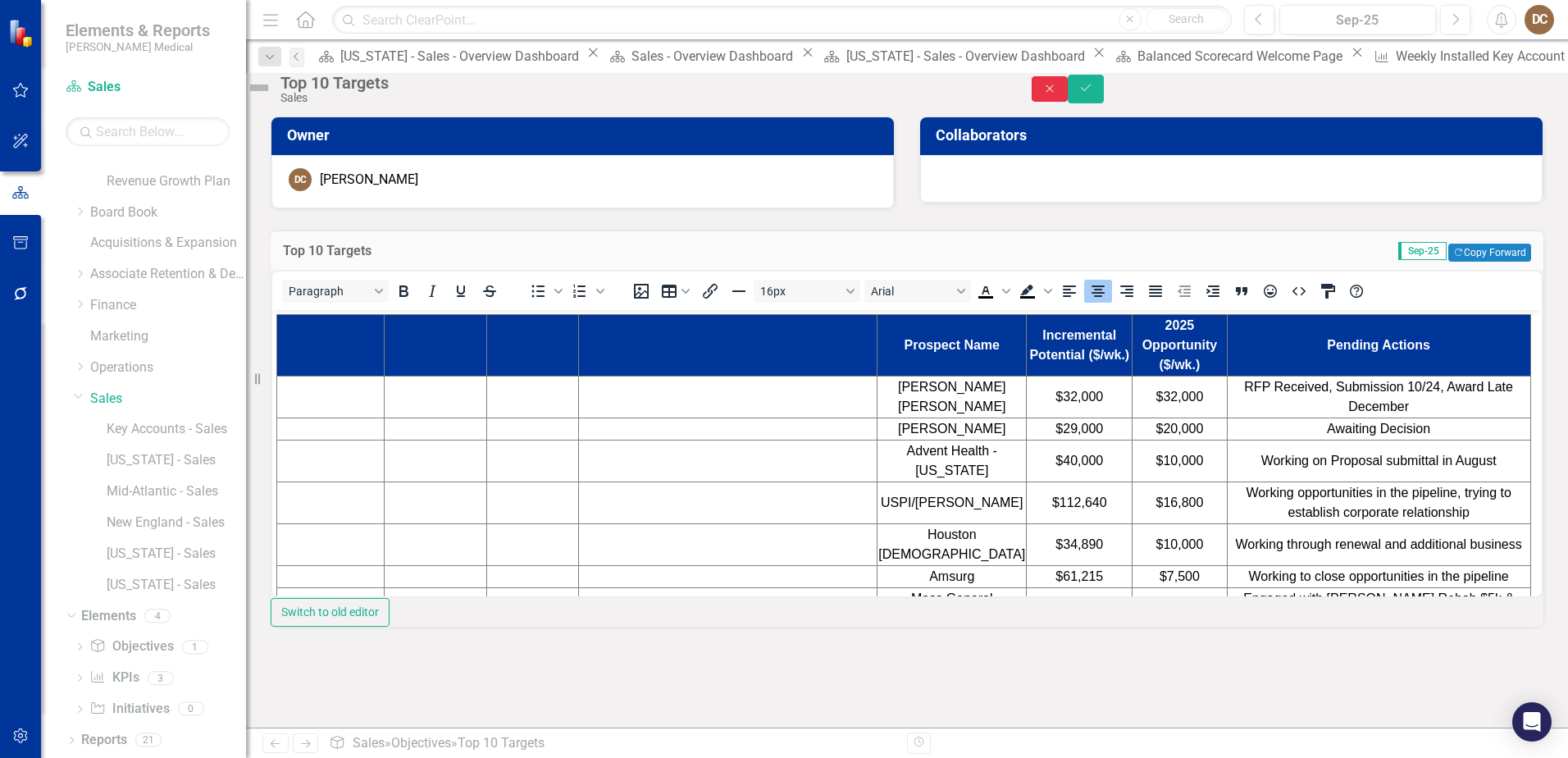
click at [1068, 85] on button "Close" at bounding box center [1050, 88] width 36 height 25
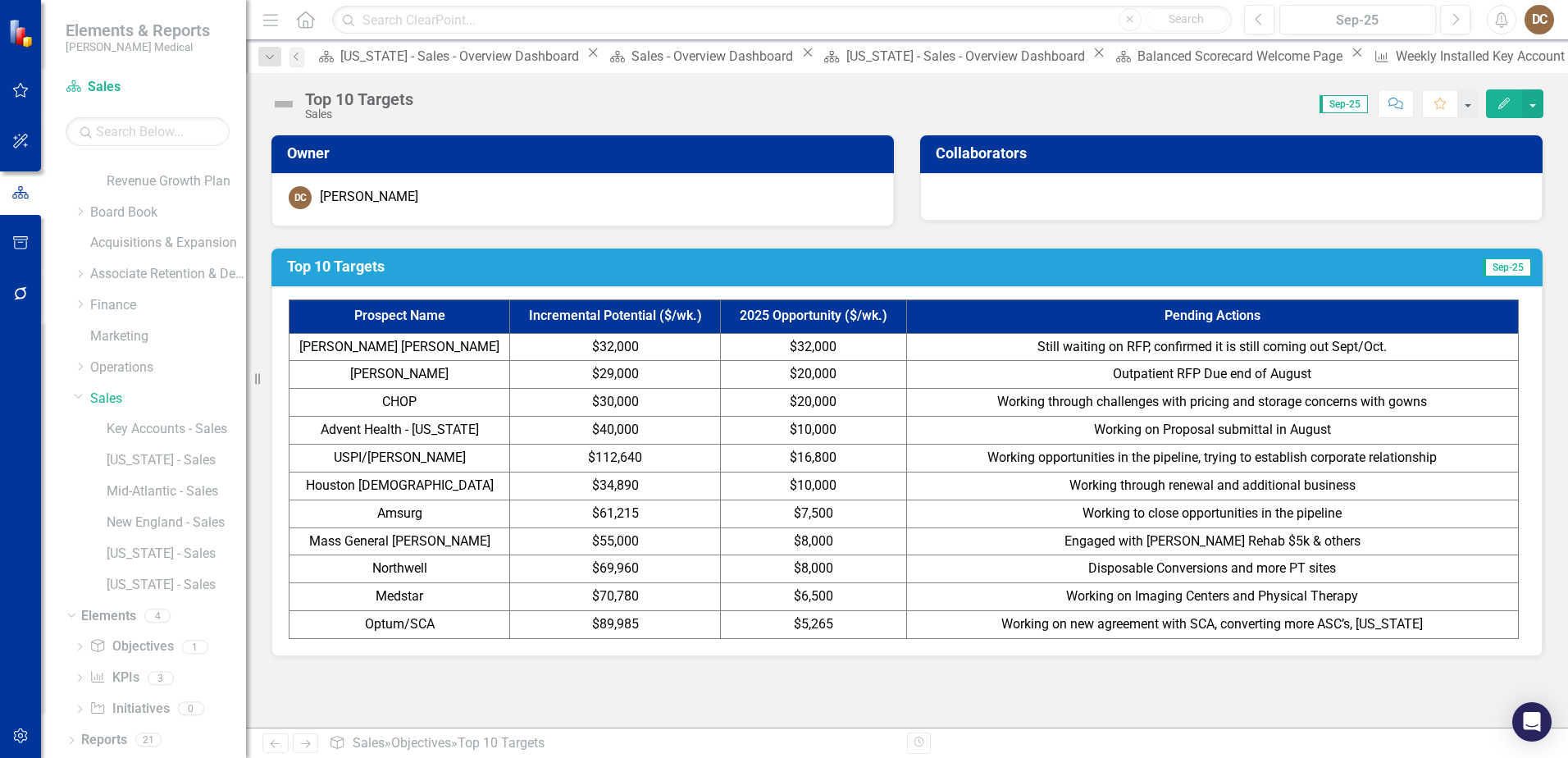
click at [1402, 342] on td "Still waiting on RFP, confirmed it is still coming out Sept/Oct." at bounding box center [1211, 348] width 611 height 28
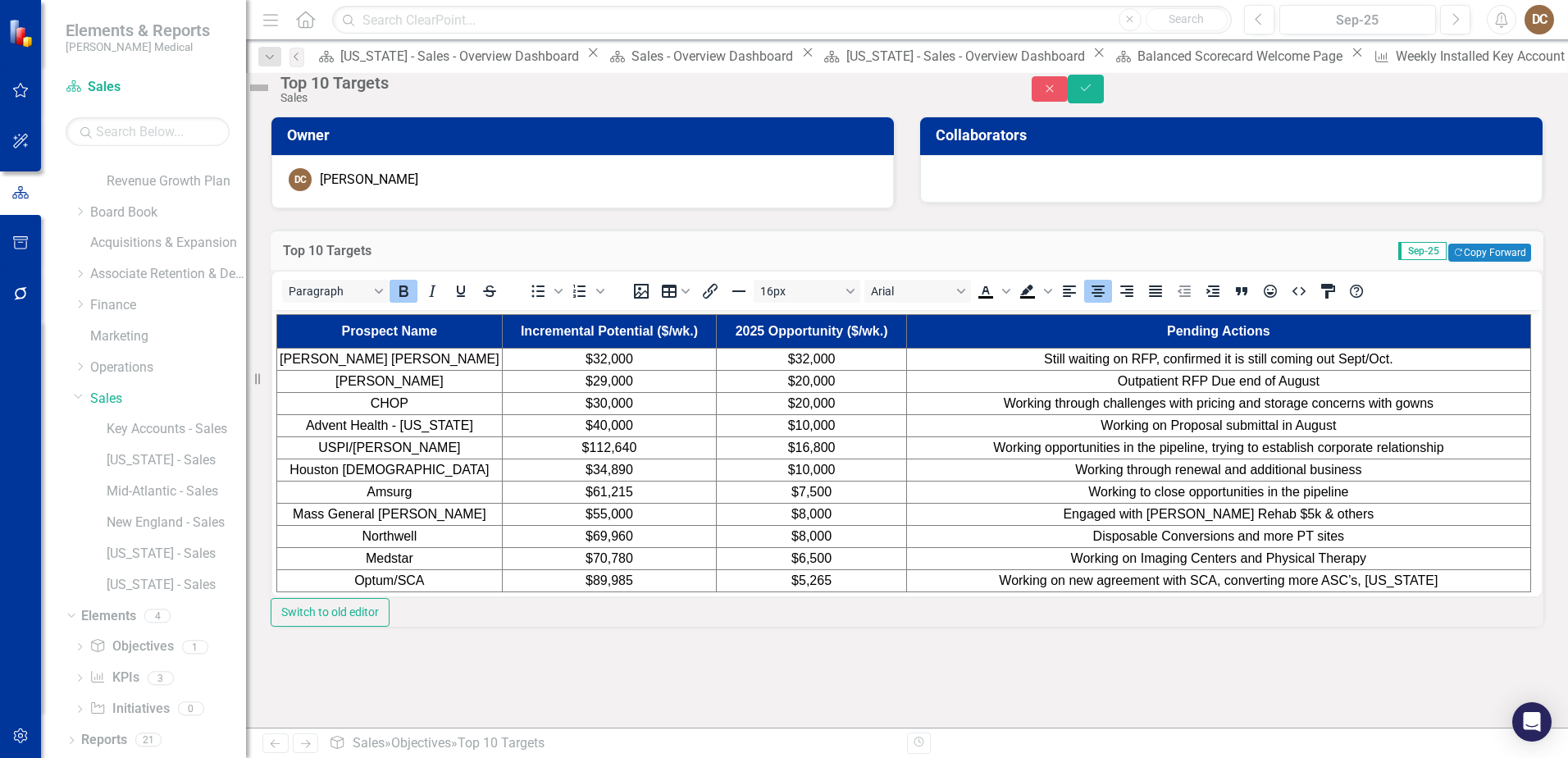
click at [1379, 359] on td "Still waiting on RFP, confirmed it is still coming out Sept/Oct." at bounding box center [1218, 359] width 624 height 23
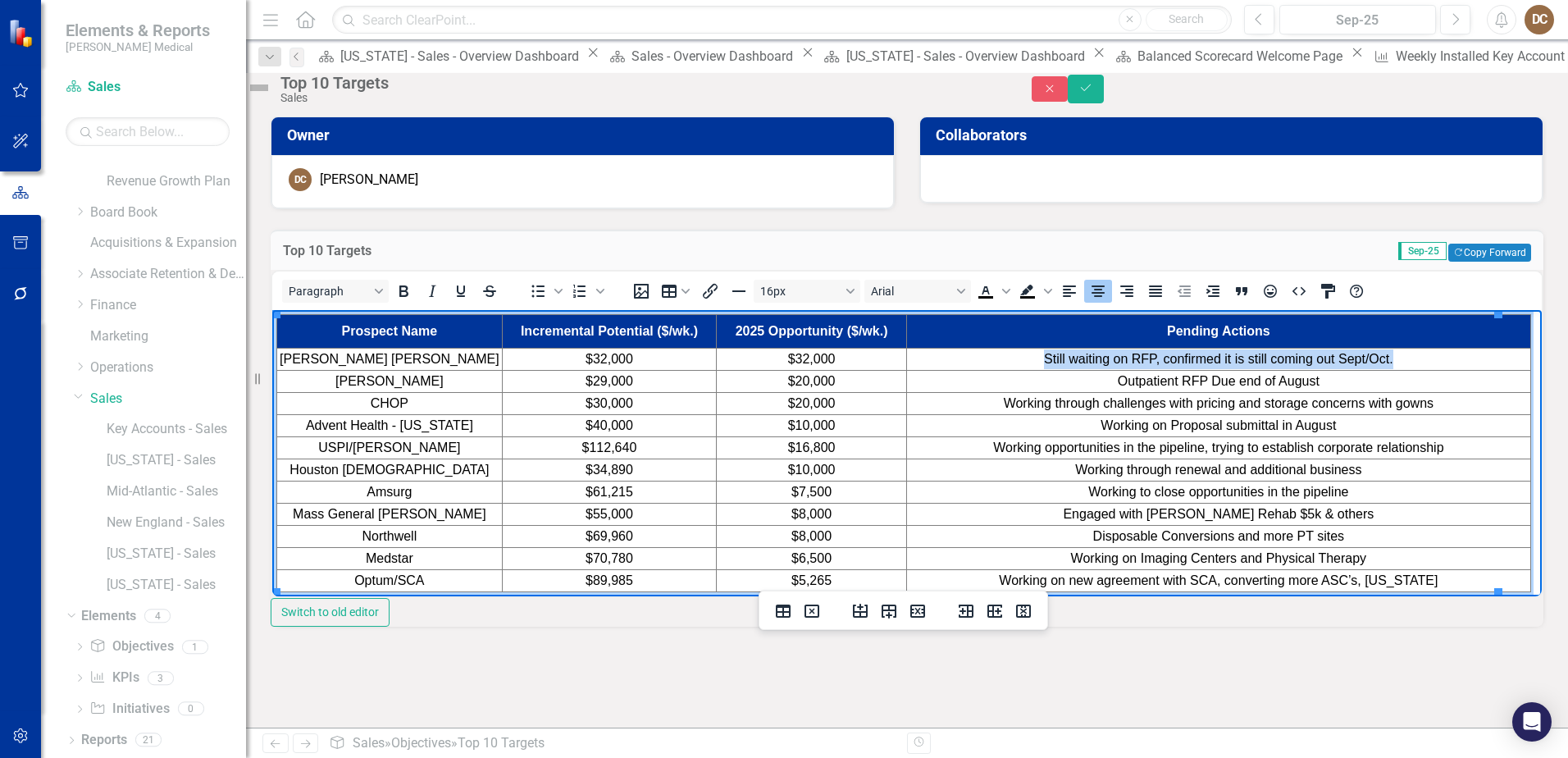
drag, startPoint x: 1397, startPoint y: 356, endPoint x: 953, endPoint y: 358, distance: 444.0
click at [953, 358] on td "Still waiting on RFP, confirmed it is still coming out Sept/Oct." at bounding box center [1218, 359] width 624 height 23
click at [1103, 91] on button "Save" at bounding box center [1085, 88] width 36 height 29
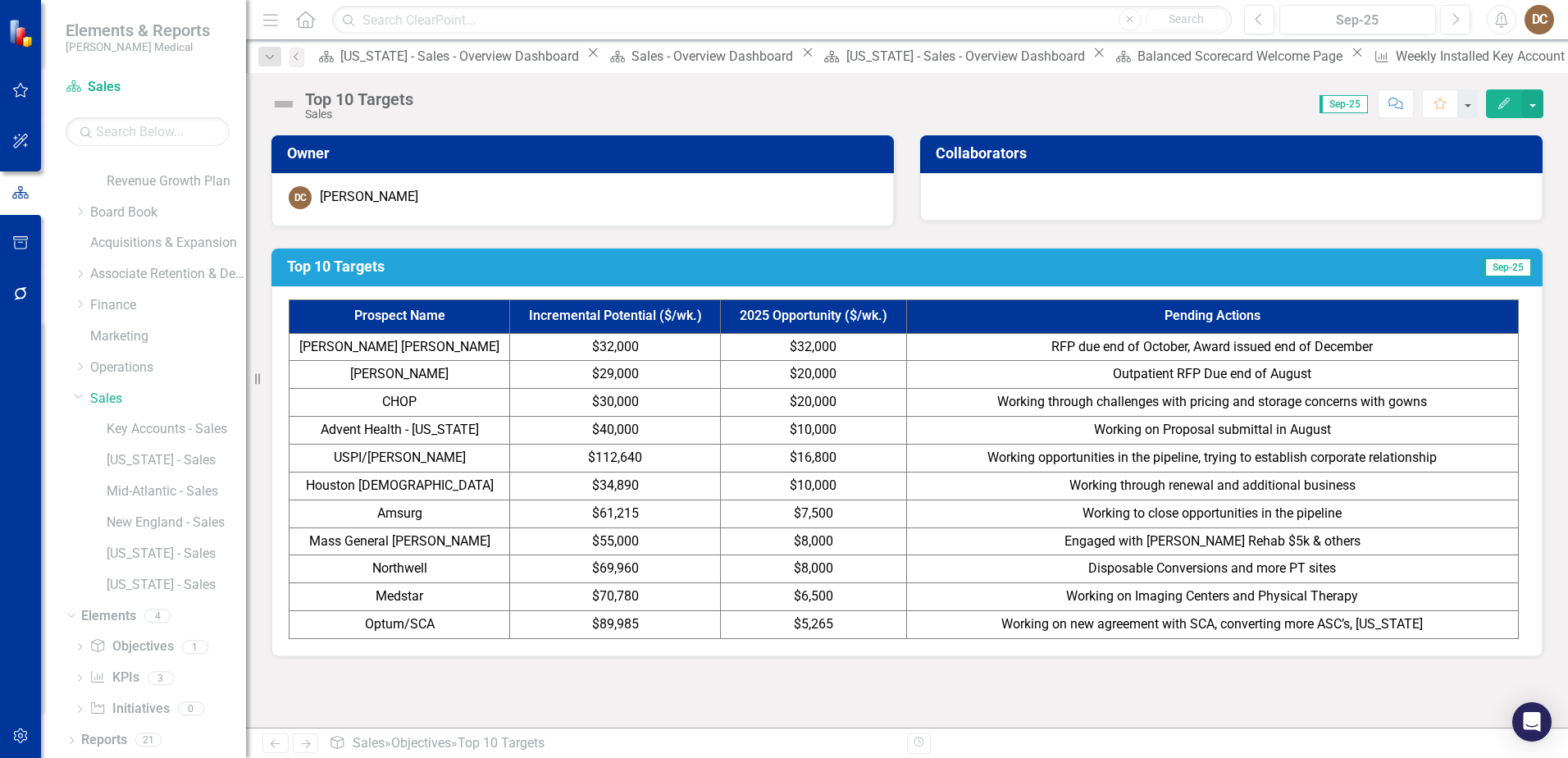
click at [1358, 380] on td "Outpatient RFP Due end of August" at bounding box center [1211, 375] width 611 height 28
click at [1342, 371] on td "Outpatient RFP Due end of August" at bounding box center [1211, 375] width 611 height 28
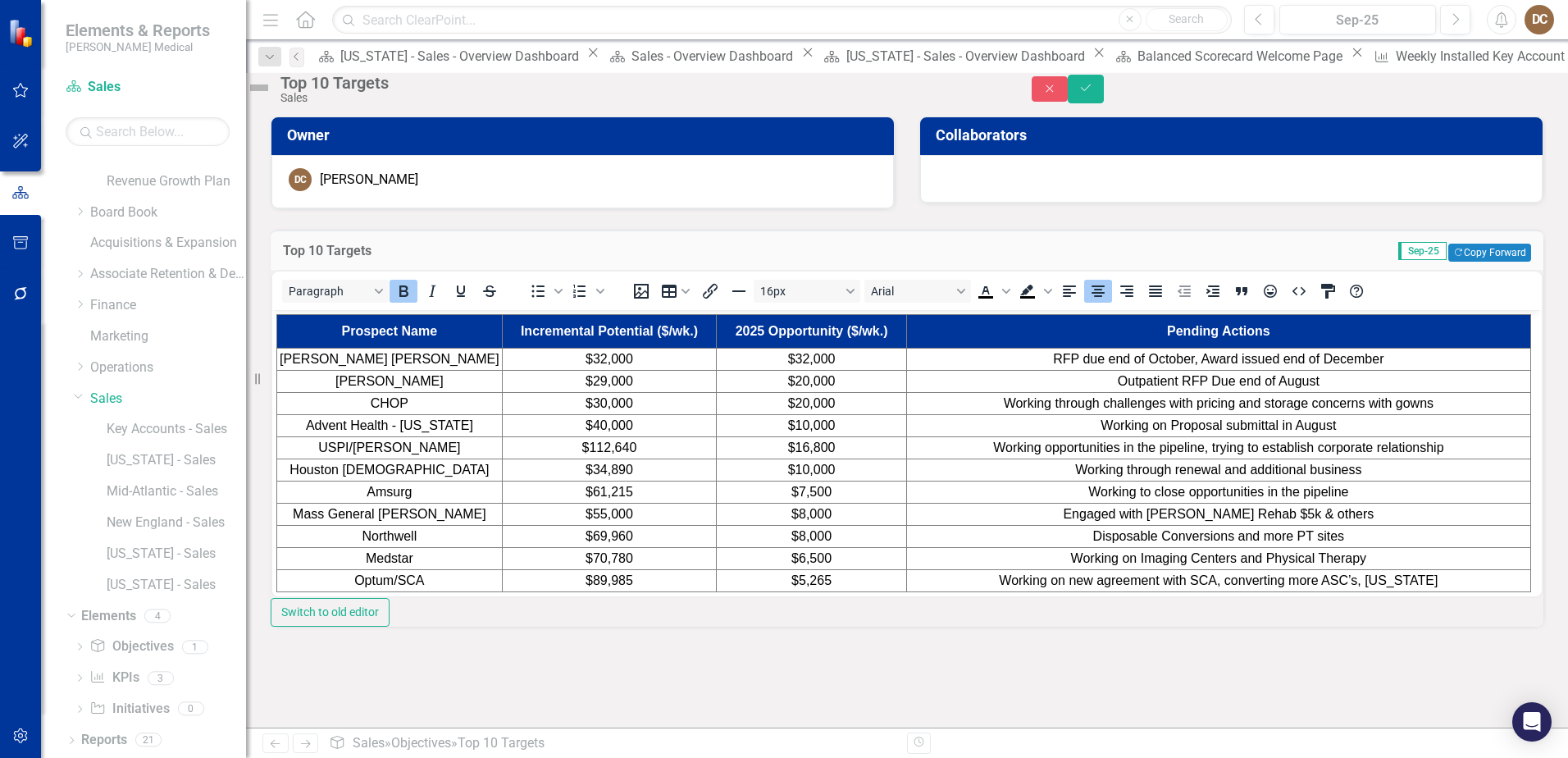
click at [1341, 380] on td "Outpatient RFP Due end of August" at bounding box center [1218, 381] width 624 height 23
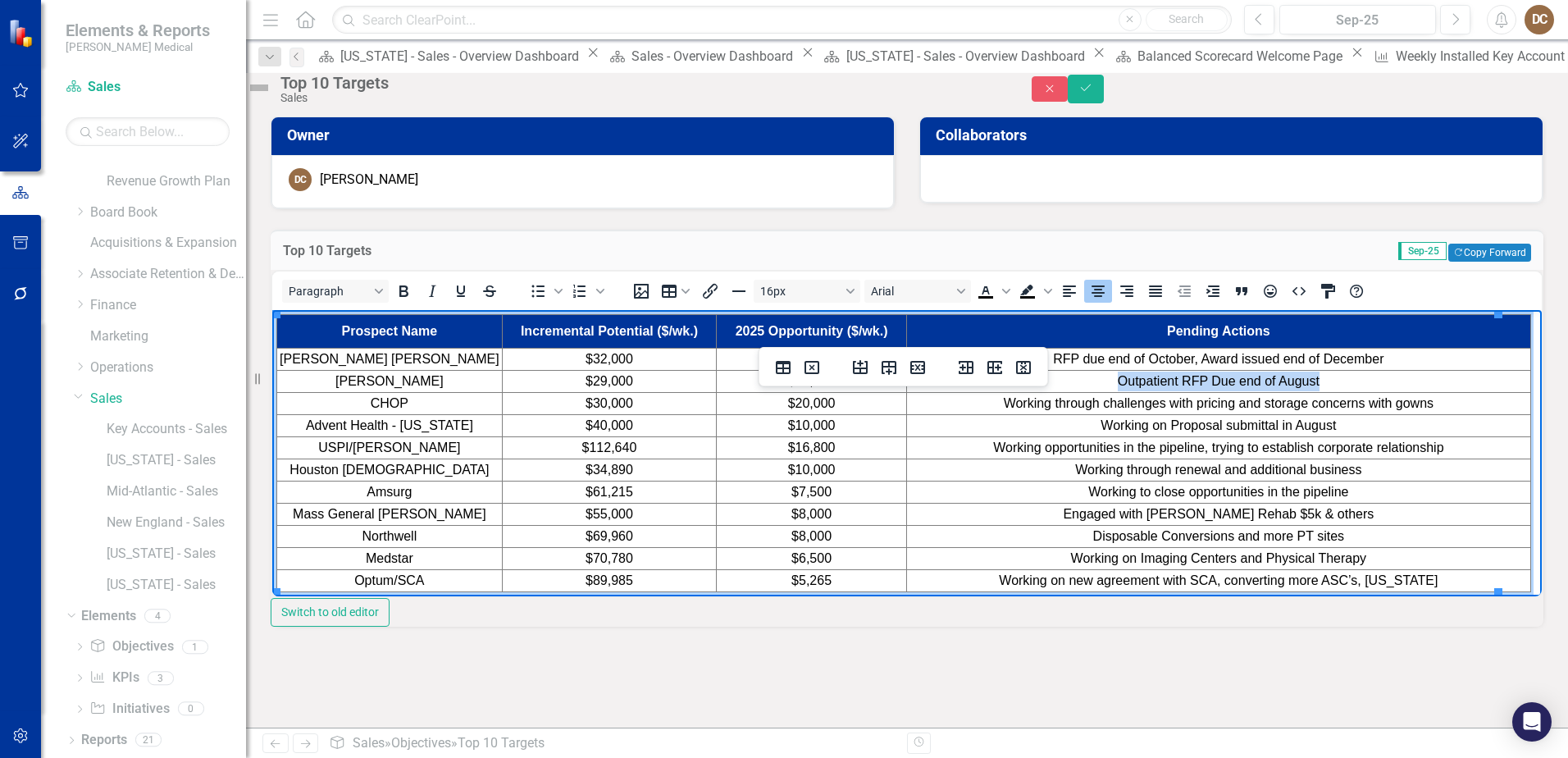
drag, startPoint x: 1328, startPoint y: 376, endPoint x: 1079, endPoint y: 374, distance: 249.0
click at [1079, 374] on td "Outpatient RFP Due end of August" at bounding box center [1218, 381] width 624 height 23
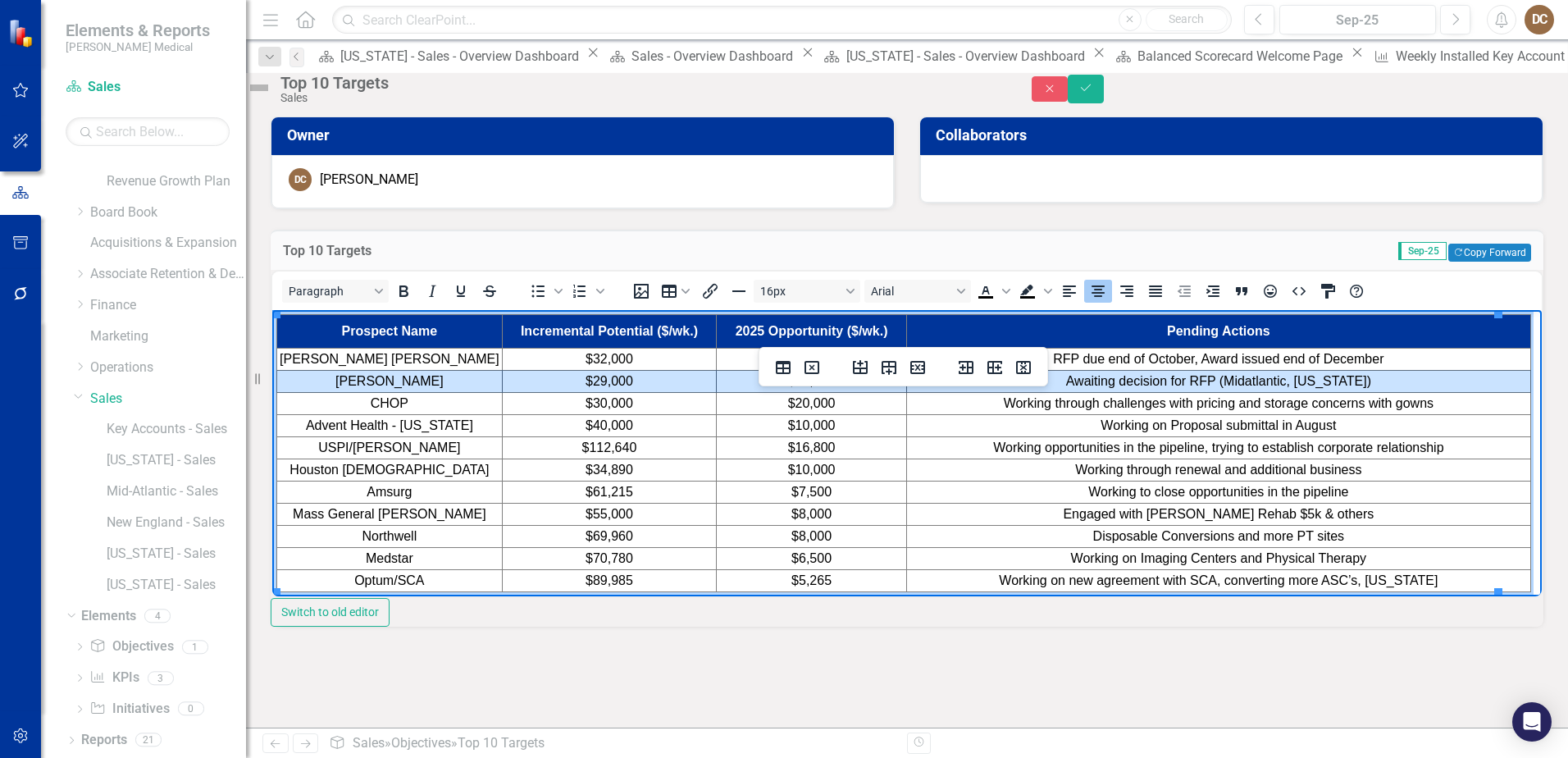
drag, startPoint x: 1404, startPoint y: 379, endPoint x: 364, endPoint y: 371, distance: 1040.0
click at [364, 371] on html "Prospect Name Incremental Potential ($/wk.) 2025 Opportunity ($/wk.) Pending Ac…" at bounding box center [907, 452] width 1269 height 286
click at [1445, 396] on td "Working through challenges with pricing and storage concerns with gowns" at bounding box center [1218, 403] width 624 height 23
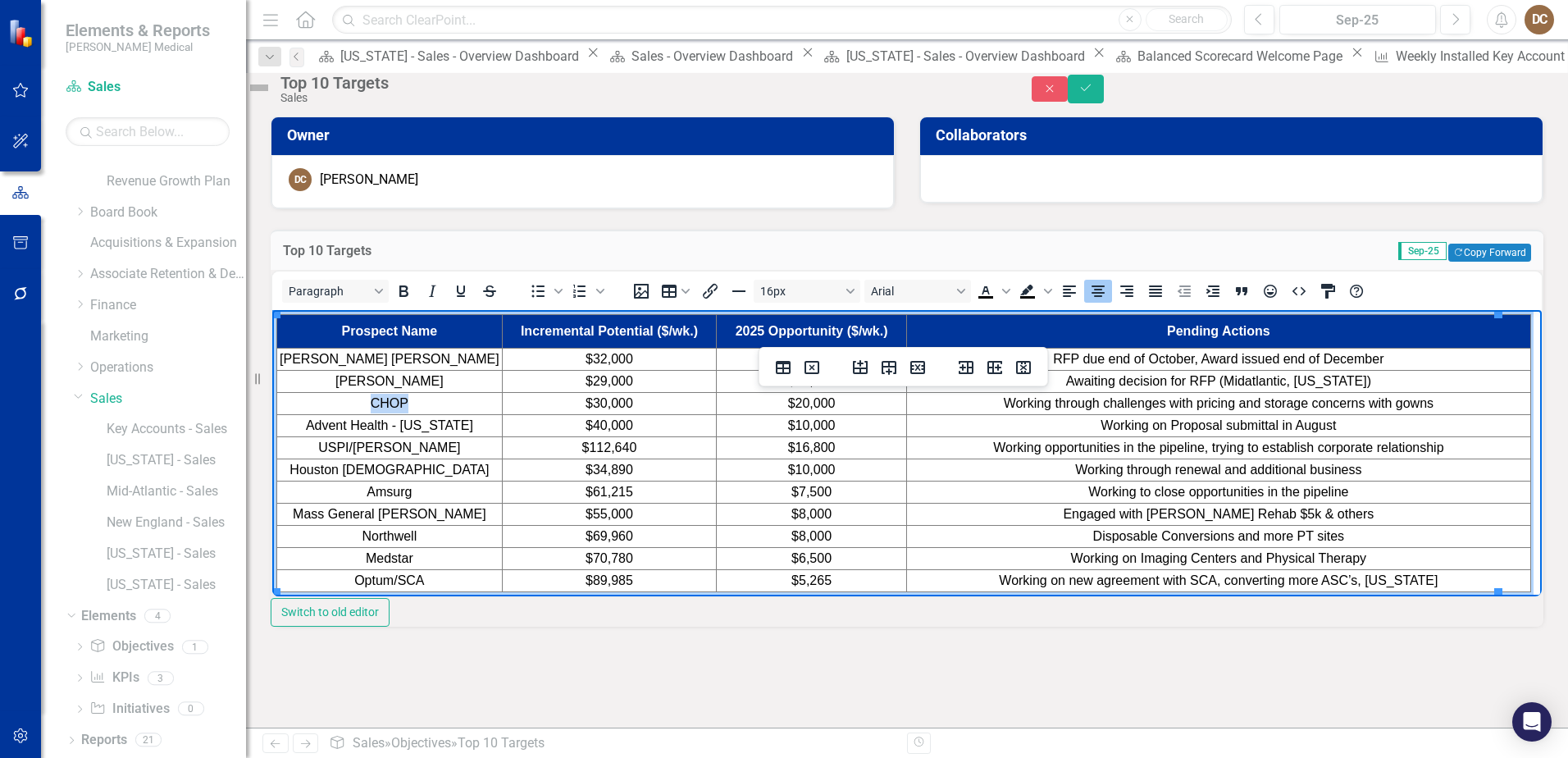
drag, startPoint x: 424, startPoint y: 398, endPoint x: 331, endPoint y: 404, distance: 93.2
click at [331, 404] on td "CHOP" at bounding box center [390, 403] width 225 height 23
click at [453, 405] on td "CHOP" at bounding box center [390, 403] width 225 height 23
click at [595, 403] on td "$30,000" at bounding box center [608, 403] width 214 height 23
click at [1425, 398] on td "Working through challenges with pricing and storage concerns with gowns" at bounding box center [1218, 403] width 624 height 23
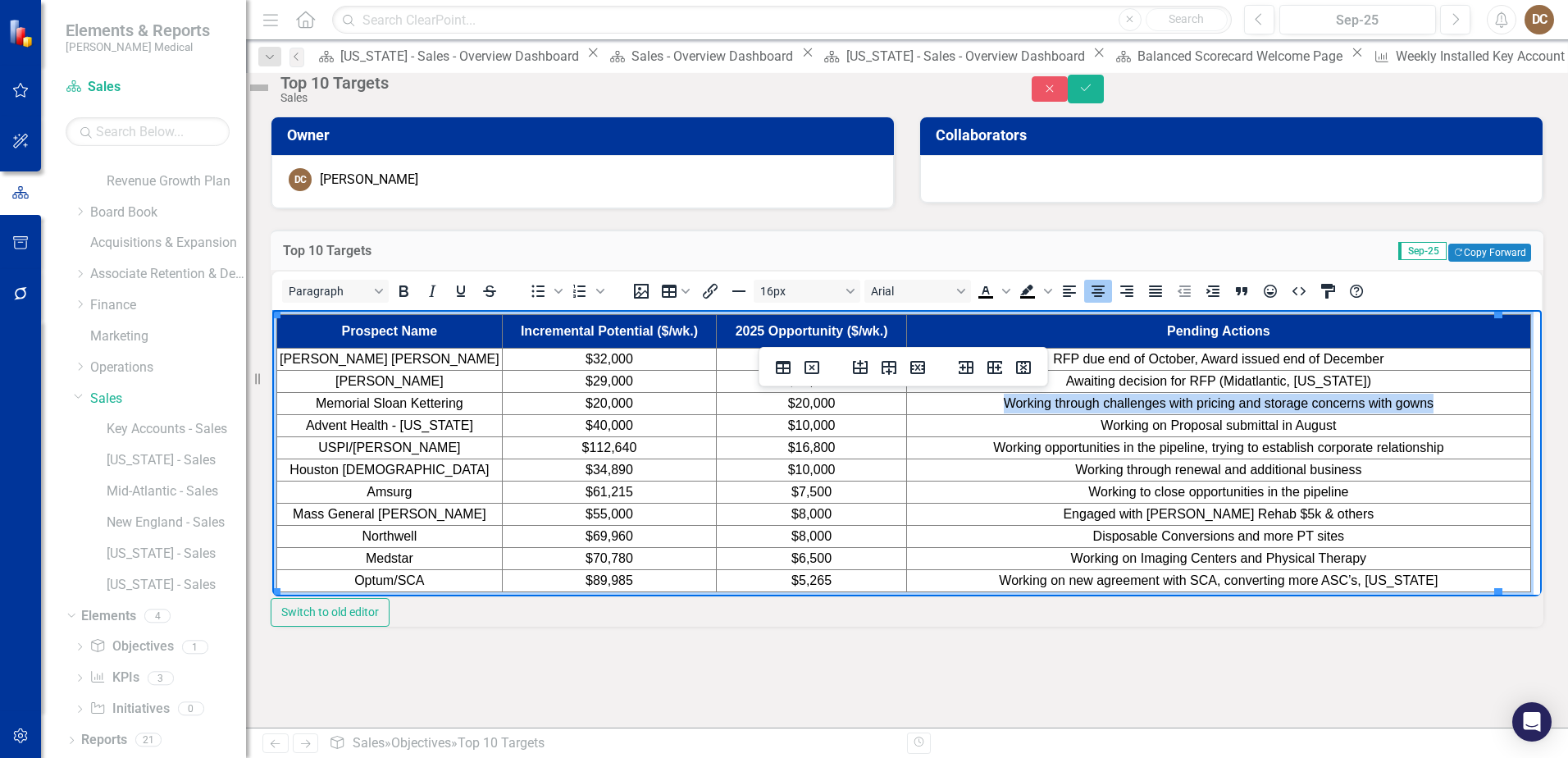
drag, startPoint x: 1426, startPoint y: 400, endPoint x: 936, endPoint y: 410, distance: 490.1
click at [936, 410] on td "Working through challenges with pricing and storage concerns with gowns" at bounding box center [1218, 403] width 624 height 23
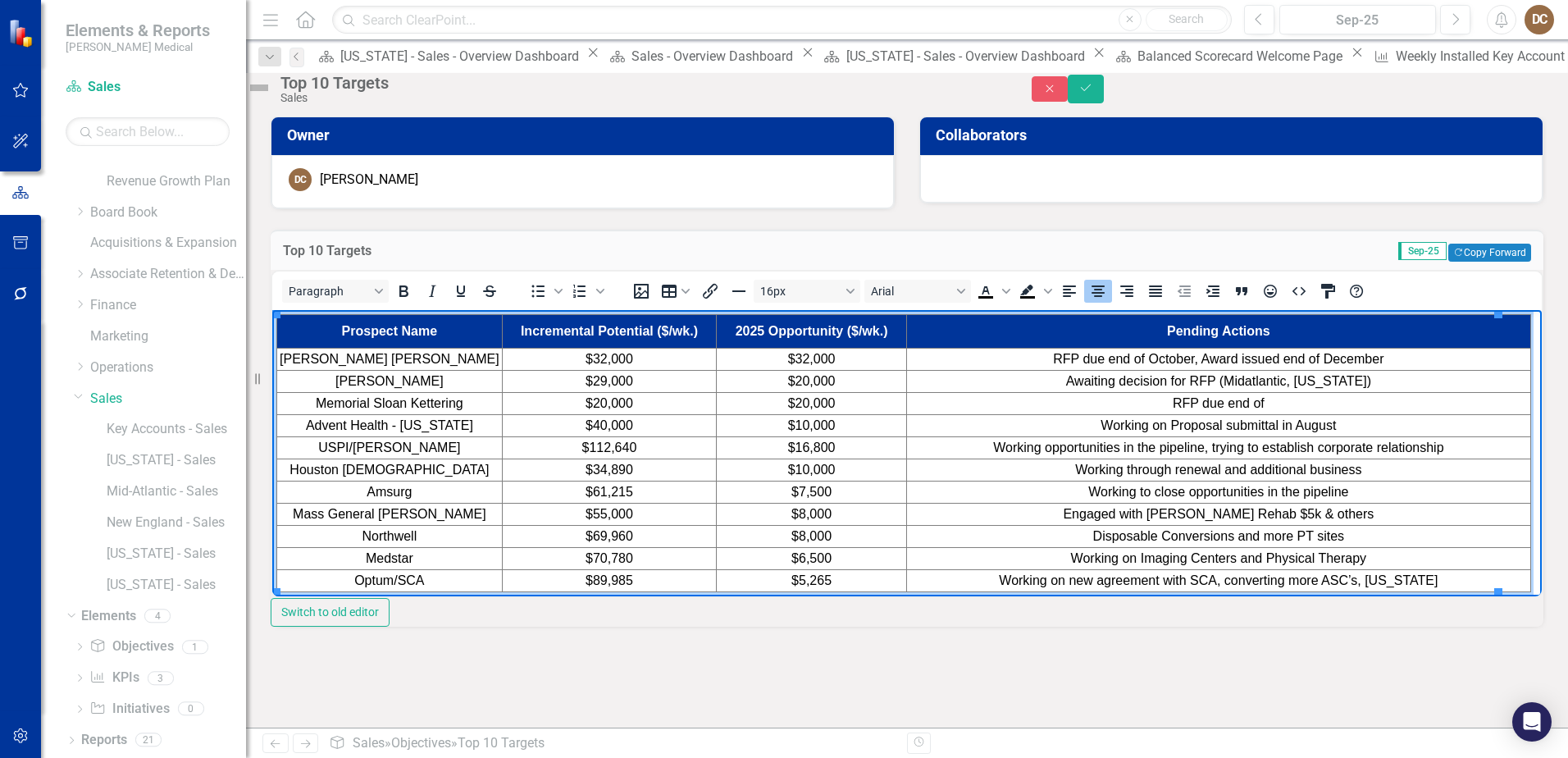
click at [1276, 402] on td "RFP due end of" at bounding box center [1218, 403] width 624 height 23
click at [1538, 309] on div "Paragraph To open the popup, press Shift+Enter To open the popup, press Shift+E…" at bounding box center [906, 448] width 1272 height 357
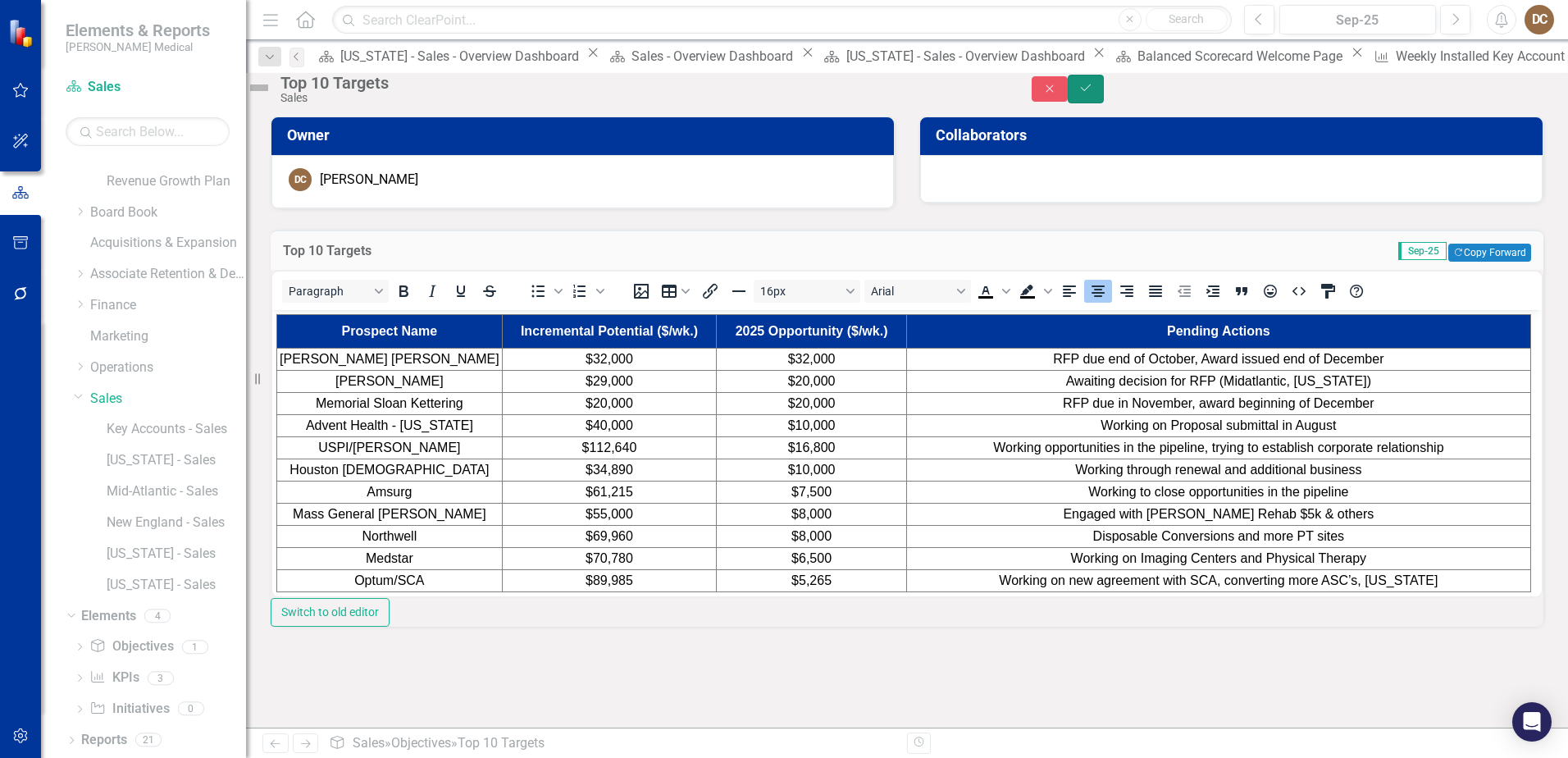
click at [1103, 87] on button "Save" at bounding box center [1085, 88] width 36 height 29
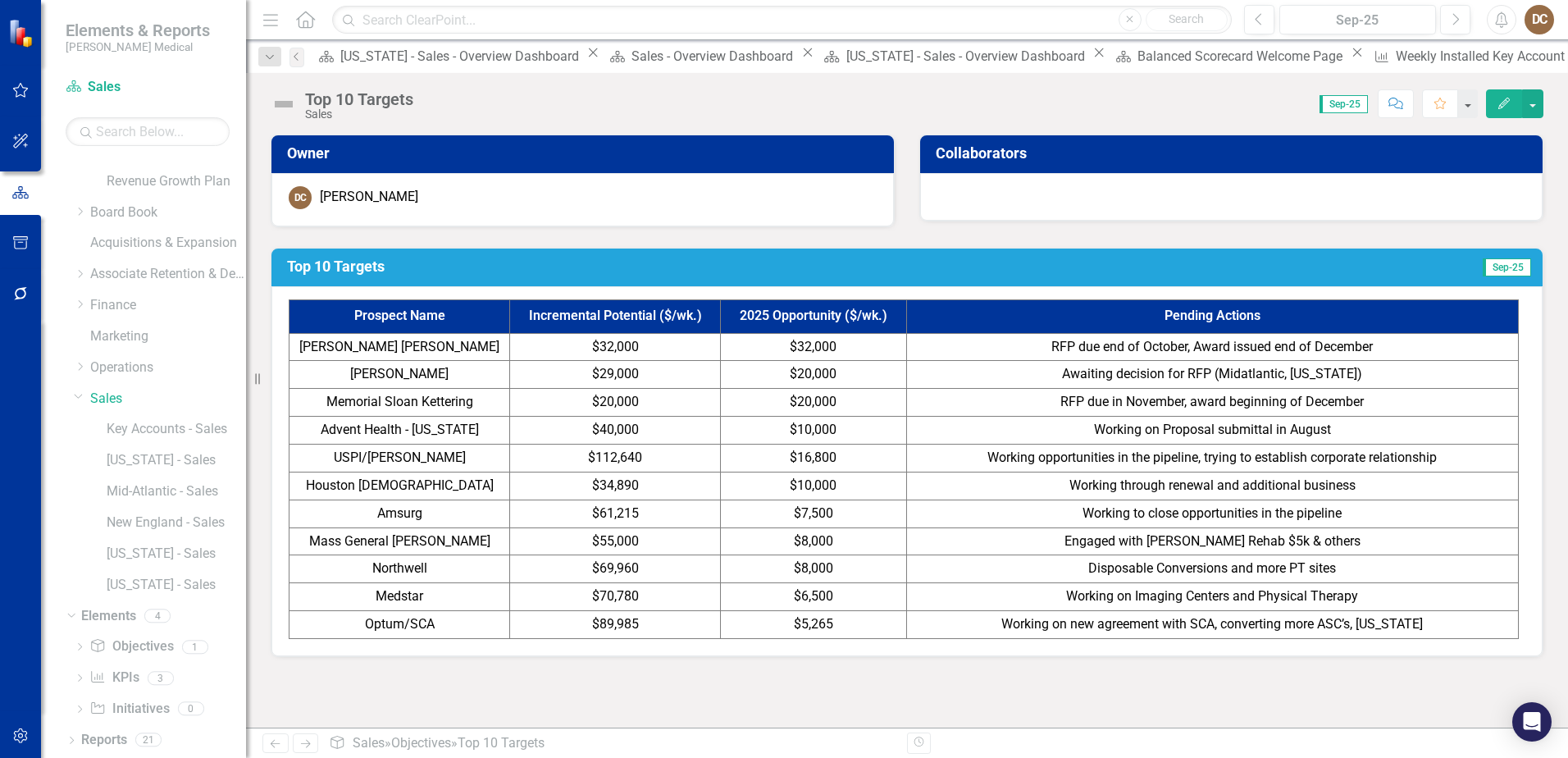
click at [1364, 426] on td "Working on Proposal submittal in August" at bounding box center [1211, 431] width 611 height 28
click at [1357, 434] on td "Working on Proposal submittal in August" at bounding box center [1211, 431] width 611 height 28
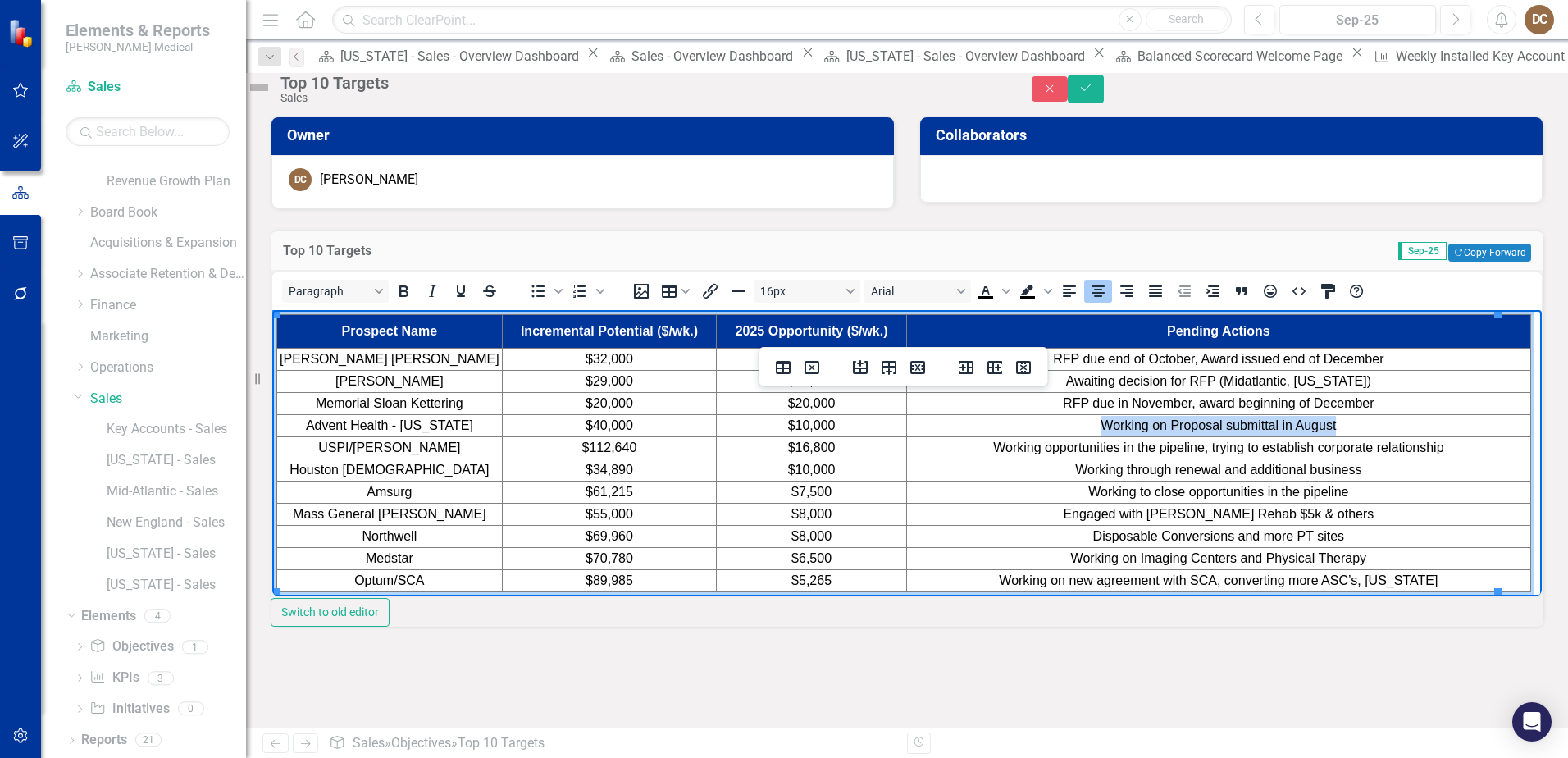
drag, startPoint x: 1341, startPoint y: 420, endPoint x: 1058, endPoint y: 426, distance: 283.1
click at [1058, 426] on td "Working on Proposal submittal in August" at bounding box center [1218, 425] width 624 height 23
click at [1093, 93] on icon "Save" at bounding box center [1085, 87] width 15 height 11
